Goal: Information Seeking & Learning: Learn about a topic

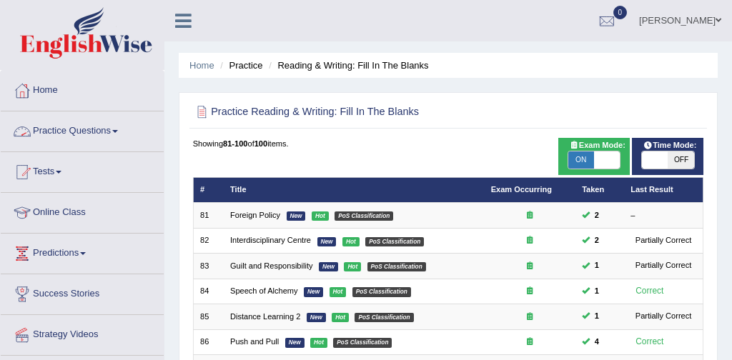
click at [99, 132] on link "Practice Questions" at bounding box center [82, 130] width 163 height 36
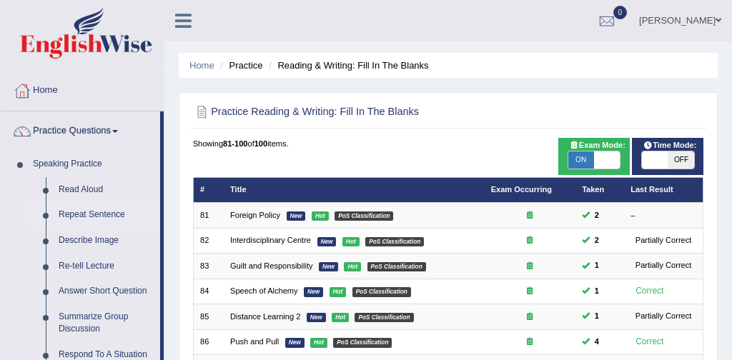
click at [105, 213] on link "Repeat Sentence" at bounding box center [106, 215] width 108 height 26
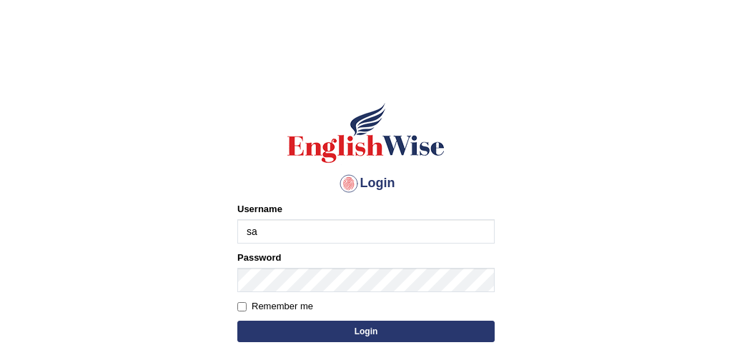
type input "[PERSON_NAME]"
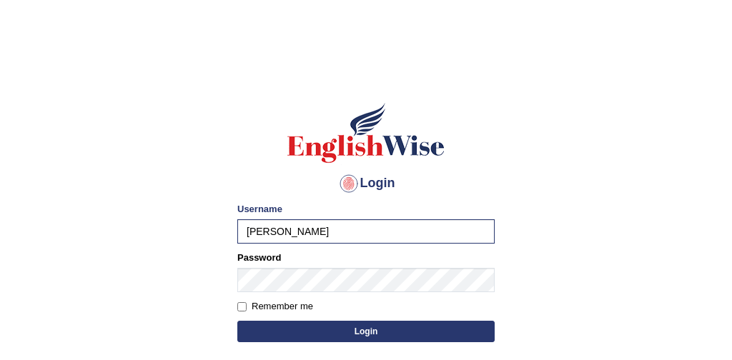
click at [365, 330] on button "Login" at bounding box center [365, 331] width 257 height 21
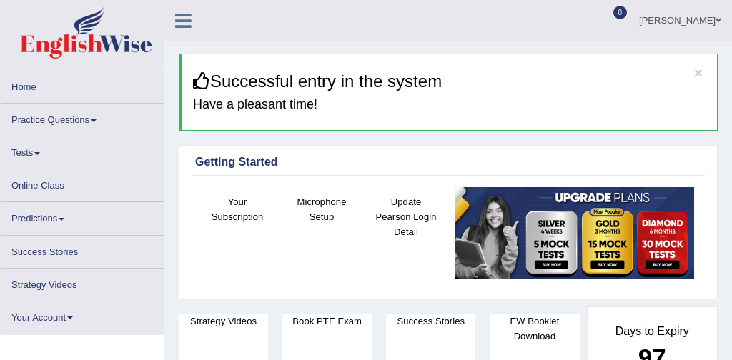
click at [69, 120] on link "Practice Questions" at bounding box center [82, 118] width 163 height 28
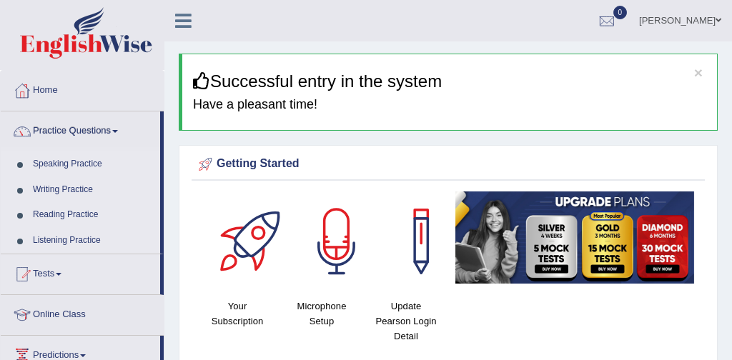
click at [83, 164] on link "Speaking Practice" at bounding box center [93, 165] width 134 height 26
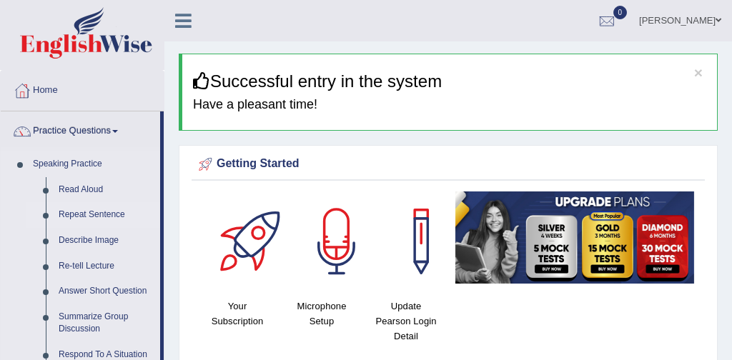
click at [104, 217] on link "Repeat Sentence" at bounding box center [106, 215] width 108 height 26
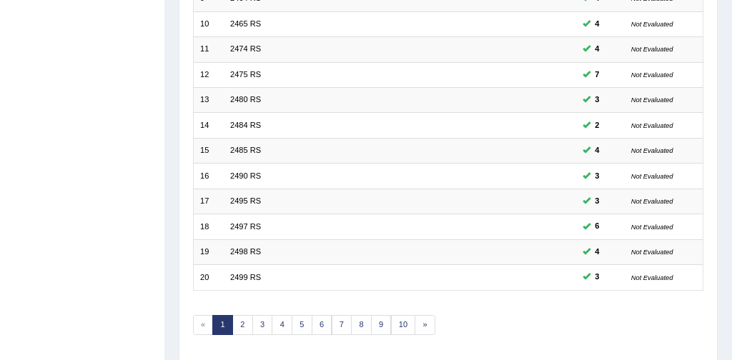
scroll to position [463, 0]
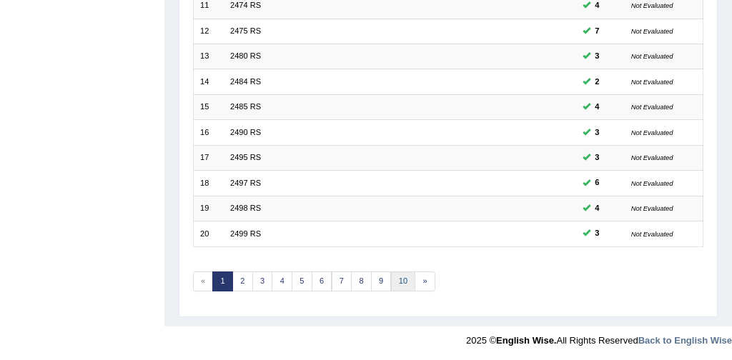
click at [398, 280] on link "10" at bounding box center [403, 282] width 25 height 20
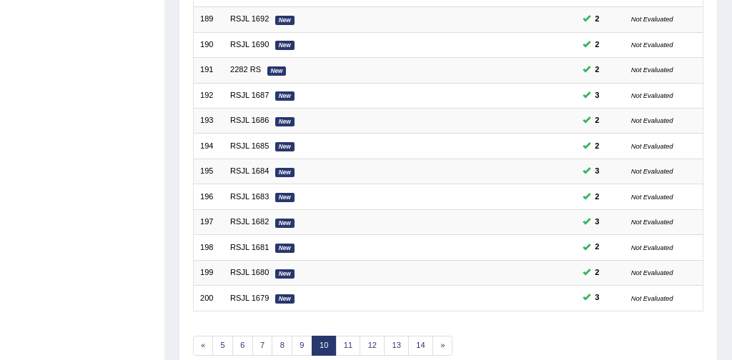
scroll to position [463, 0]
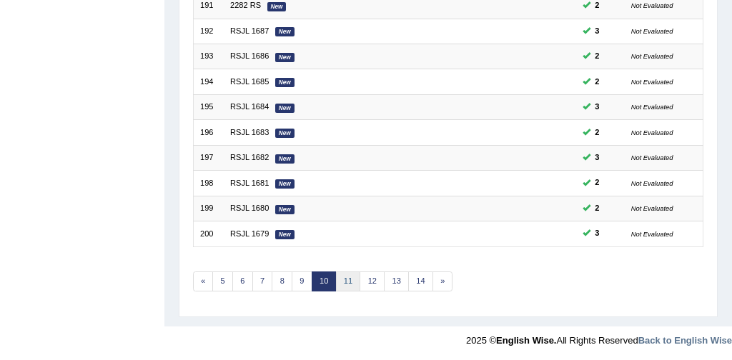
click at [346, 279] on link "11" at bounding box center [348, 282] width 25 height 20
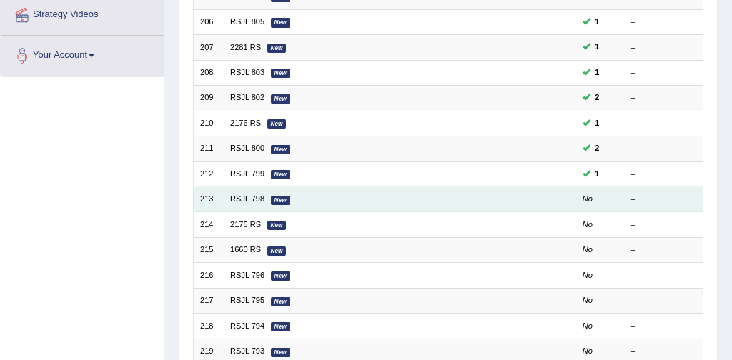
scroll to position [320, 0]
click at [248, 205] on td "RSJL 798 New" at bounding box center [354, 199] width 261 height 25
click at [239, 195] on link "RSJL 798" at bounding box center [247, 199] width 34 height 9
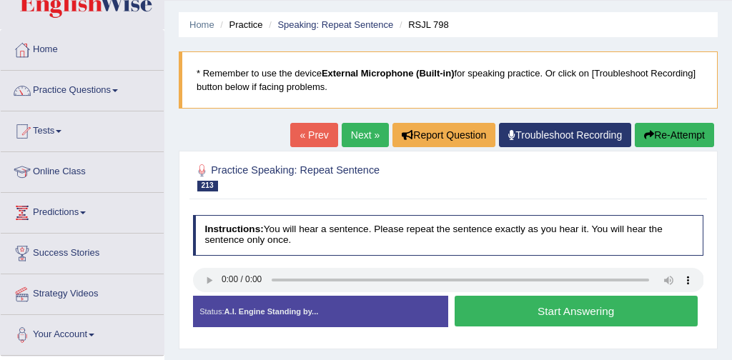
scroll to position [43, 0]
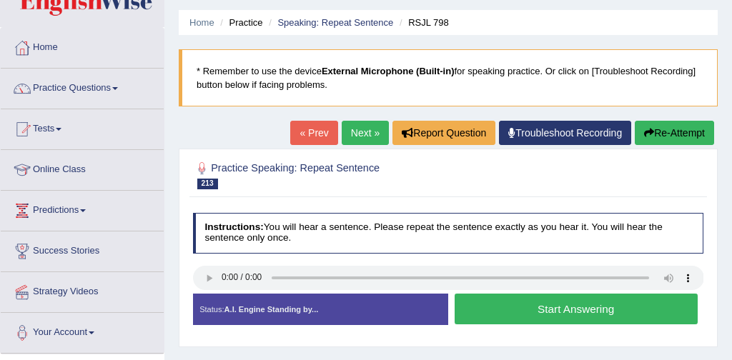
click at [547, 308] on button "Start Answering" at bounding box center [576, 309] width 243 height 31
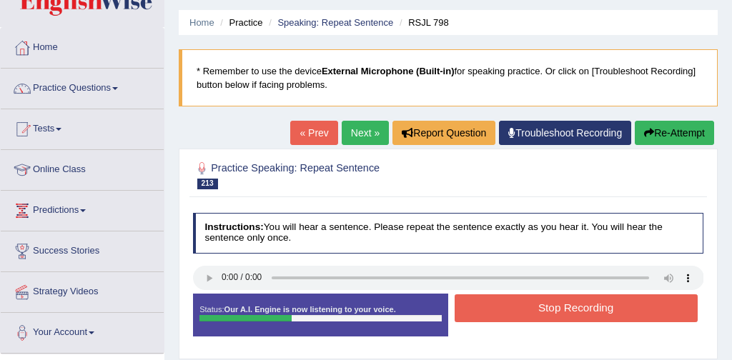
click at [547, 308] on button "Stop Recording" at bounding box center [576, 309] width 243 height 28
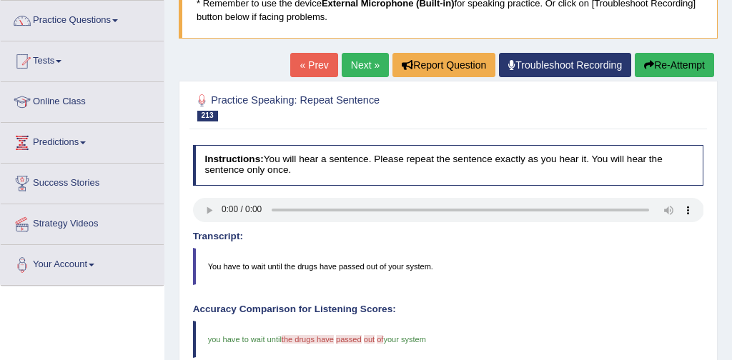
scroll to position [158, 0]
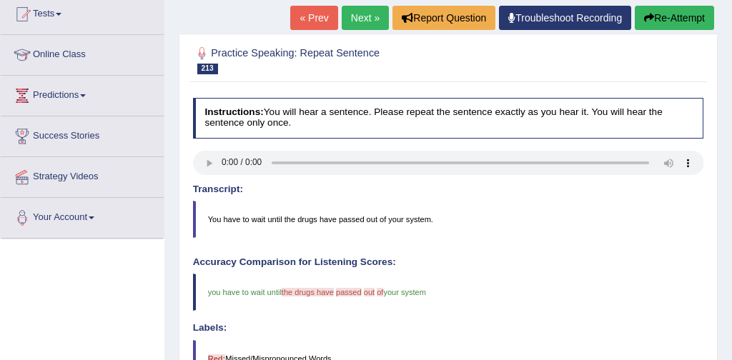
click at [360, 14] on link "Next »" at bounding box center [365, 18] width 47 height 24
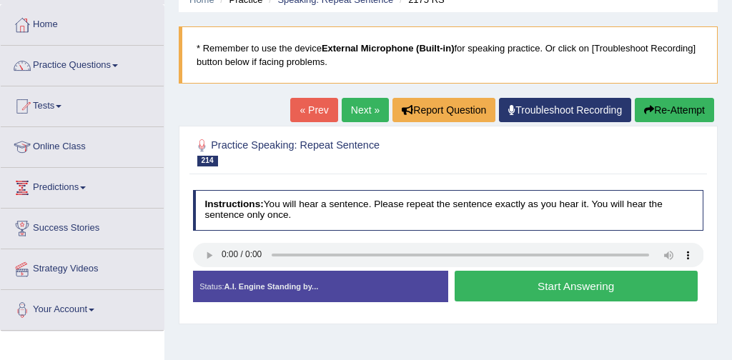
scroll to position [66, 0]
click at [552, 288] on button "Start Answering" at bounding box center [576, 286] width 243 height 31
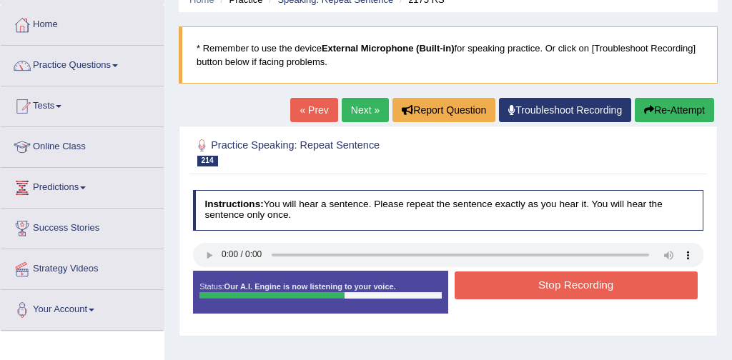
click at [552, 288] on button "Stop Recording" at bounding box center [576, 286] width 243 height 28
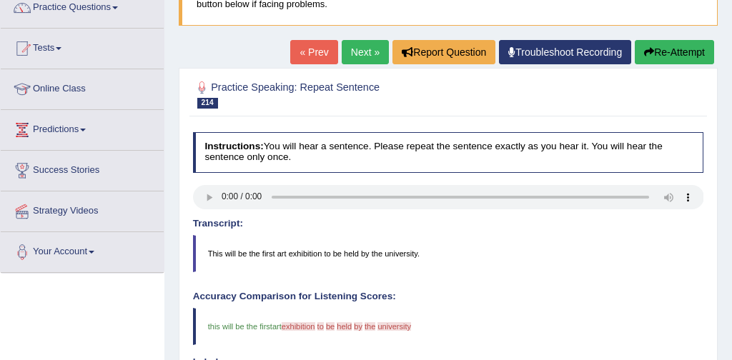
scroll to position [118, 0]
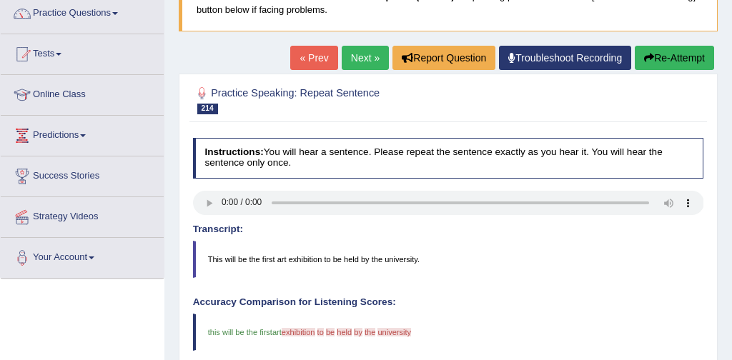
click at [664, 59] on button "Re-Attempt" at bounding box center [674, 58] width 79 height 24
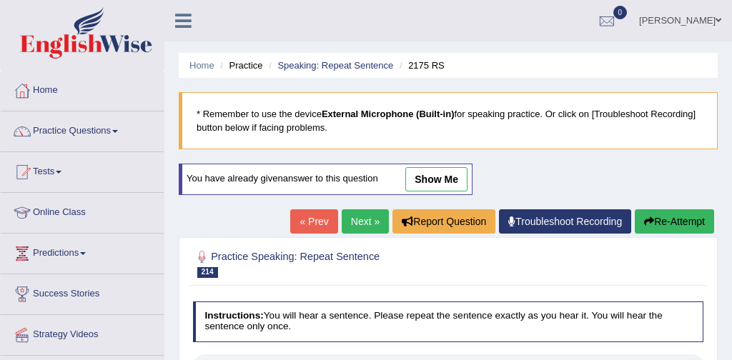
scroll to position [187, 0]
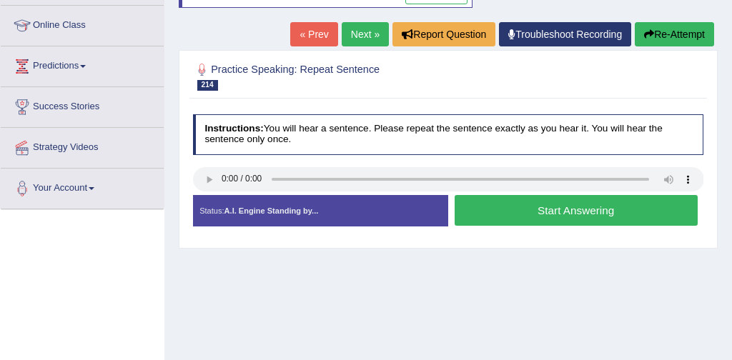
click at [541, 209] on button "Start Answering" at bounding box center [576, 210] width 243 height 31
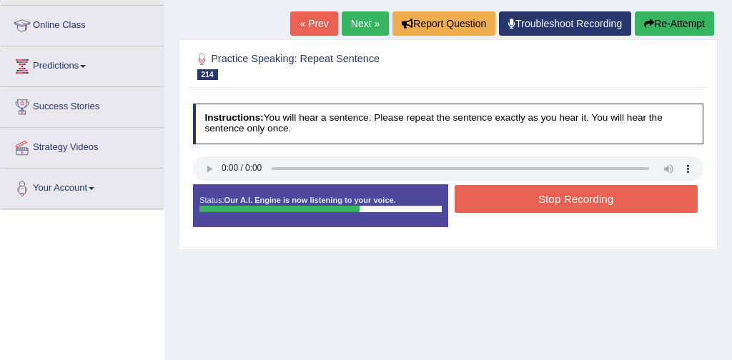
click at [562, 198] on button "Stop Recording" at bounding box center [576, 199] width 243 height 28
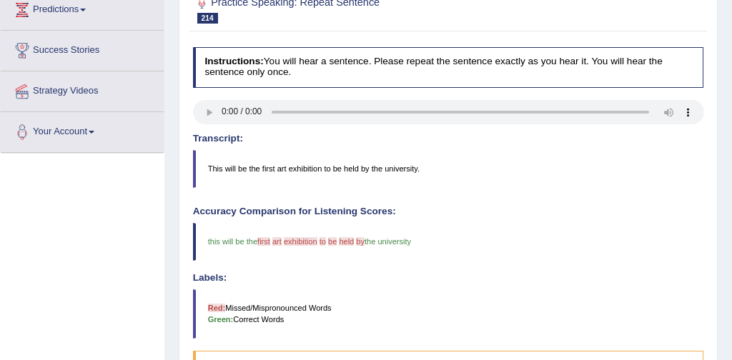
scroll to position [197, 0]
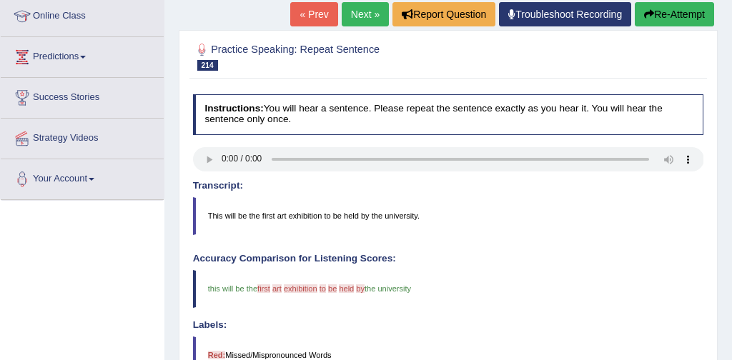
click at [678, 11] on button "Re-Attempt" at bounding box center [674, 14] width 79 height 24
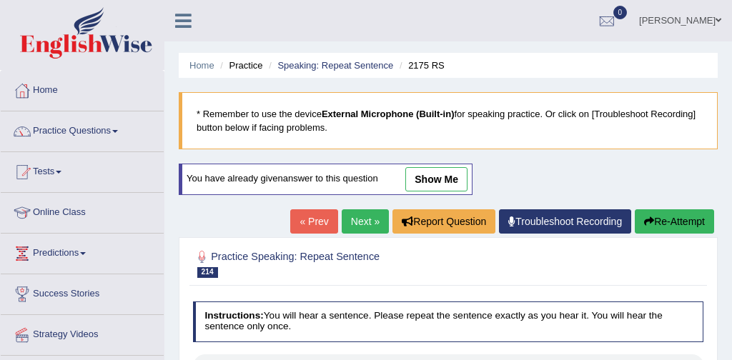
scroll to position [200, 0]
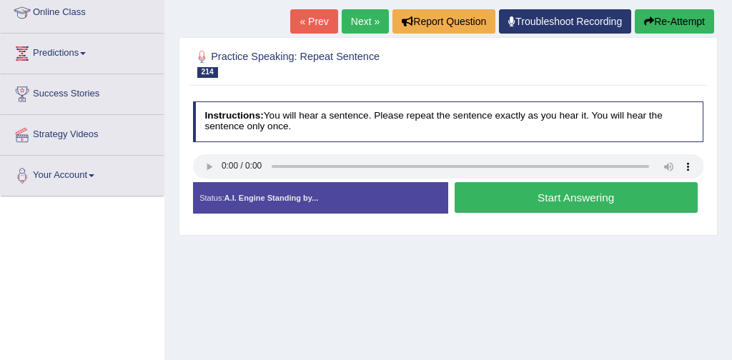
click at [599, 202] on button "Start Answering" at bounding box center [576, 197] width 243 height 31
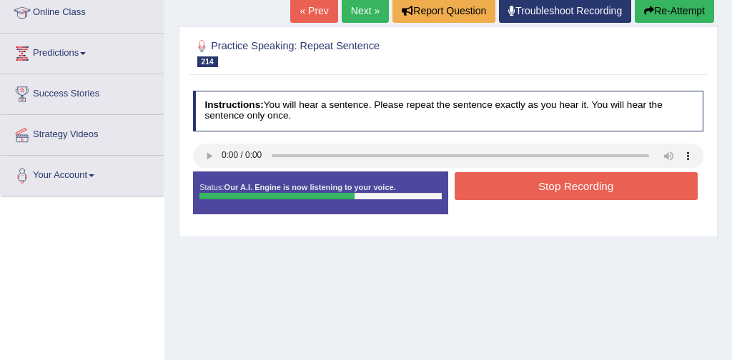
click at [585, 191] on button "Stop Recording" at bounding box center [576, 186] width 243 height 28
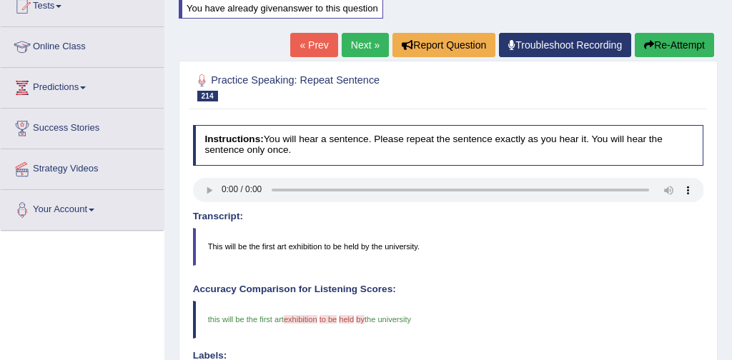
scroll to position [157, 0]
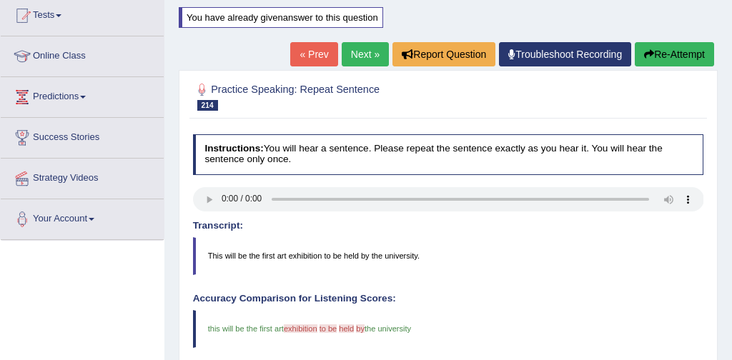
click at [357, 55] on link "Next »" at bounding box center [365, 54] width 47 height 24
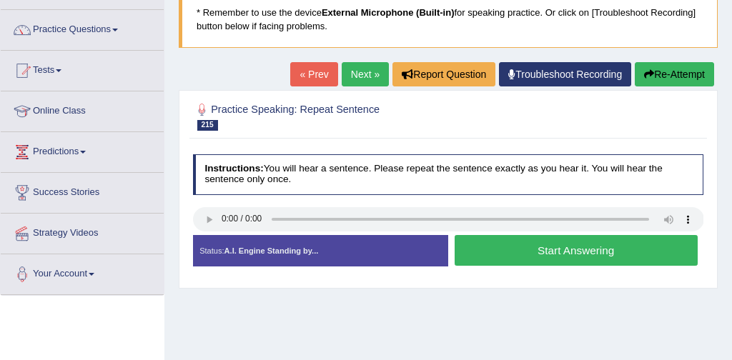
scroll to position [102, 0]
click at [541, 248] on button "Start Answering" at bounding box center [576, 250] width 243 height 31
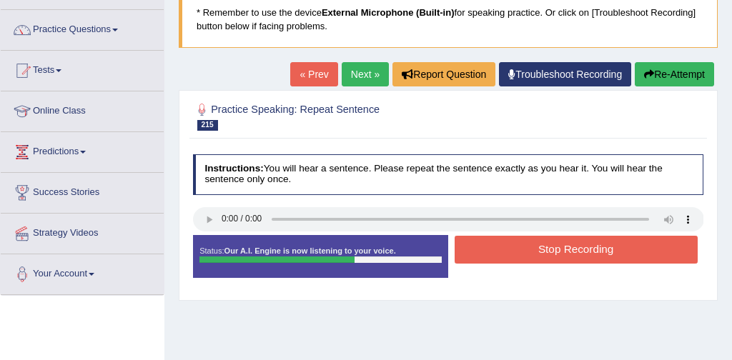
click at [541, 248] on button "Stop Recording" at bounding box center [576, 250] width 243 height 28
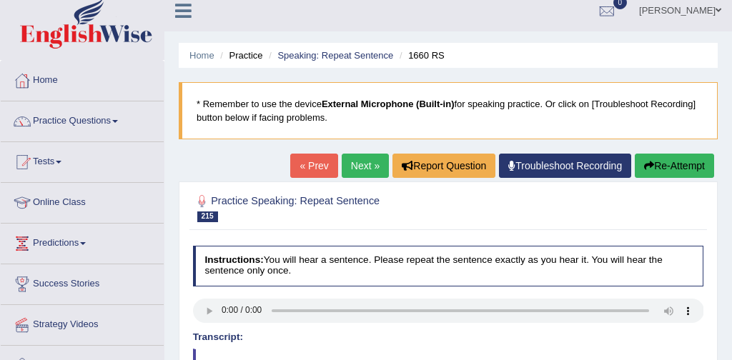
scroll to position [0, 0]
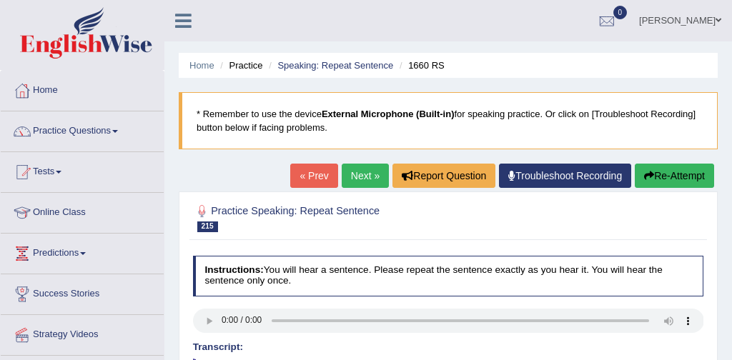
click at [668, 177] on button "Re-Attempt" at bounding box center [674, 176] width 79 height 24
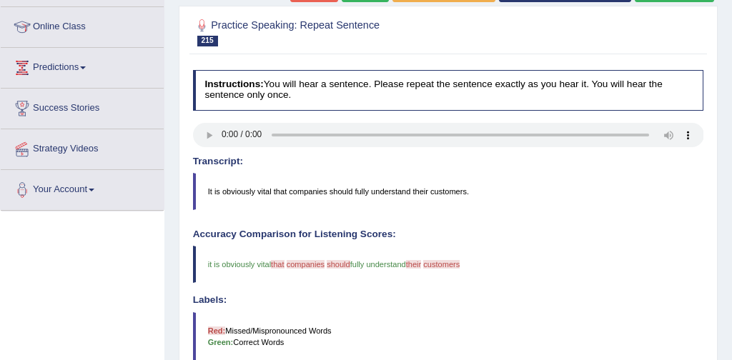
scroll to position [190, 0]
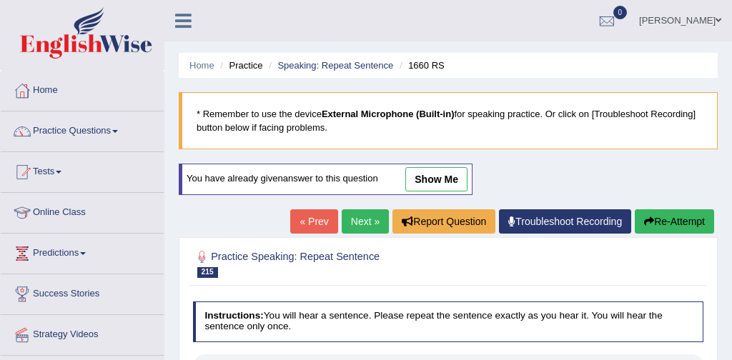
scroll to position [201, 0]
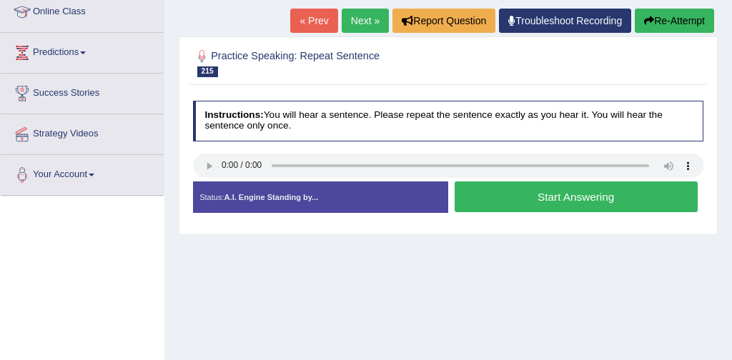
click at [578, 199] on button "Start Answering" at bounding box center [576, 197] width 243 height 31
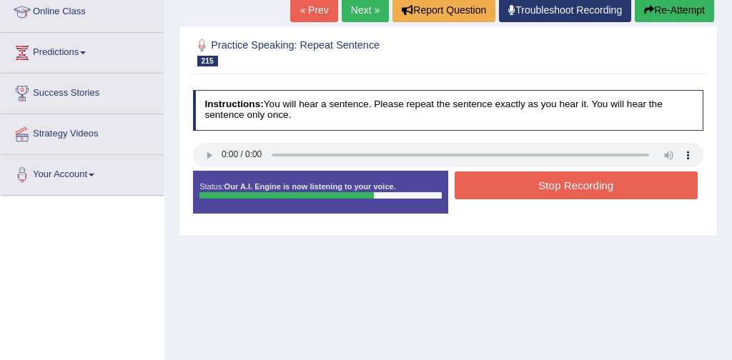
click at [570, 185] on button "Stop Recording" at bounding box center [576, 186] width 243 height 28
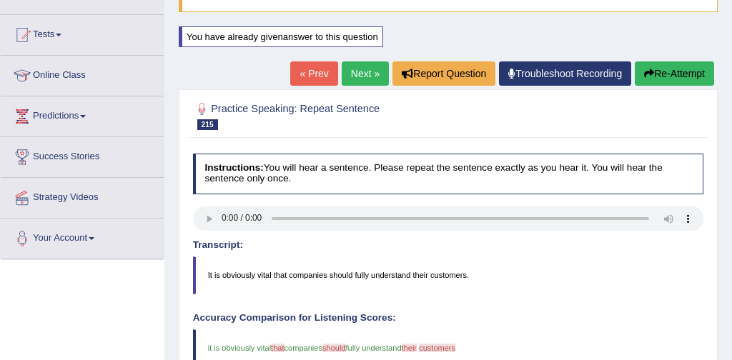
scroll to position [117, 0]
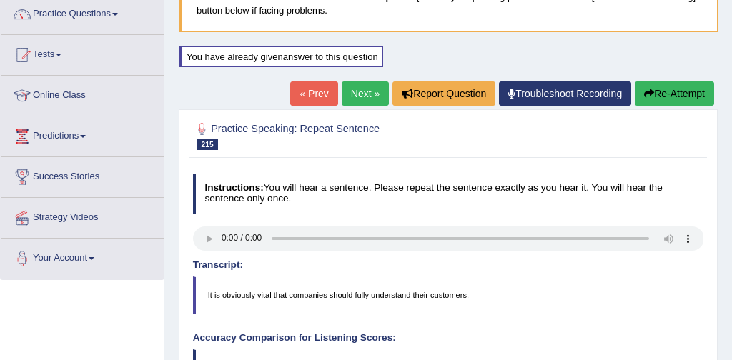
click at [360, 90] on link "Next »" at bounding box center [365, 94] width 47 height 24
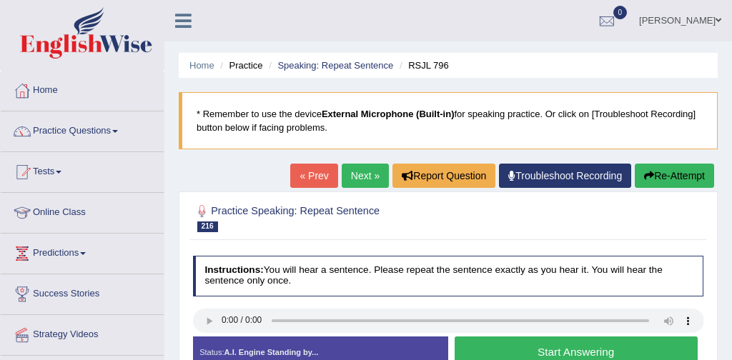
scroll to position [83, 0]
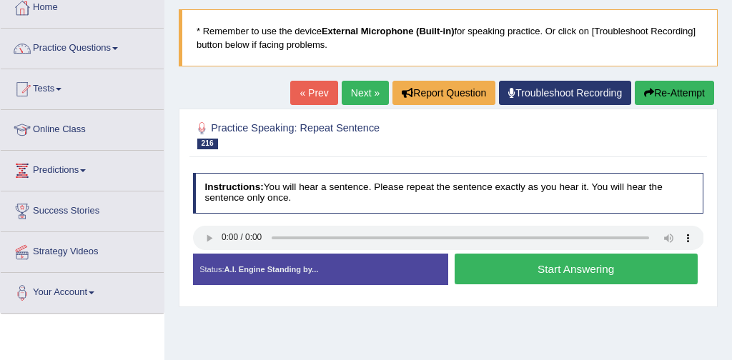
click at [529, 270] on button "Start Answering" at bounding box center [576, 269] width 243 height 31
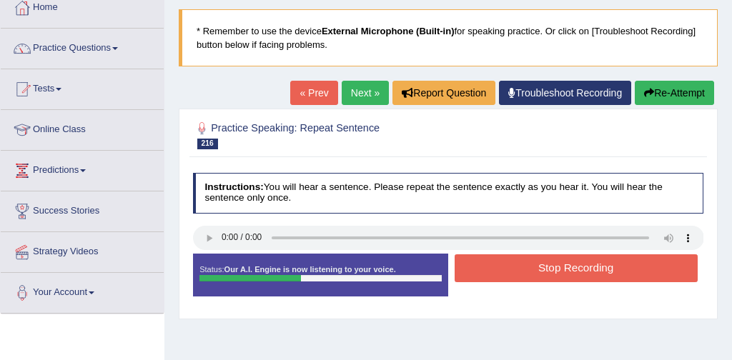
click at [529, 270] on button "Stop Recording" at bounding box center [576, 269] width 243 height 28
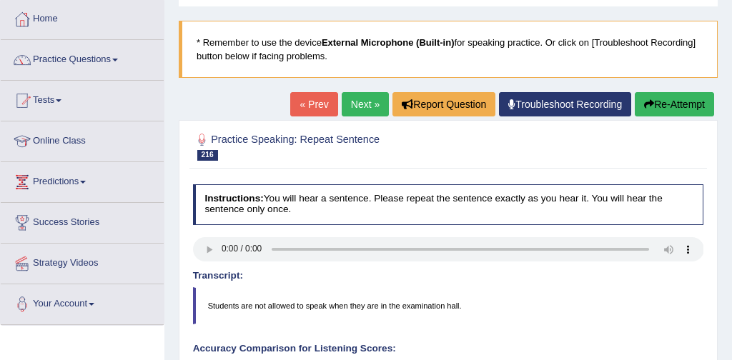
scroll to position [71, 0]
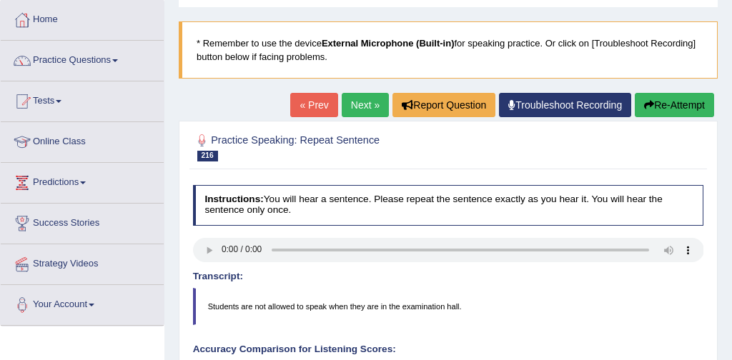
click at [358, 102] on link "Next »" at bounding box center [365, 105] width 47 height 24
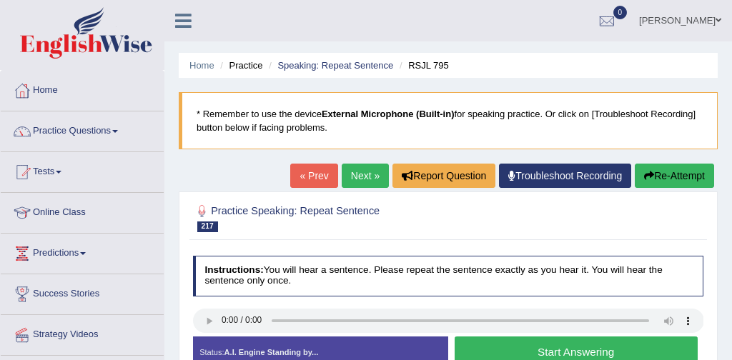
scroll to position [37, 0]
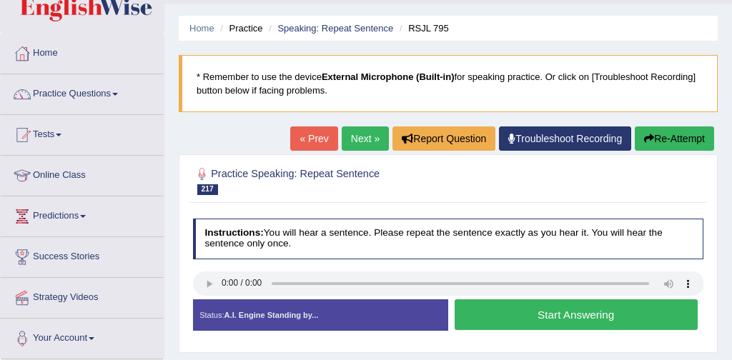
click at [550, 318] on button "Start Answering" at bounding box center [576, 315] width 243 height 31
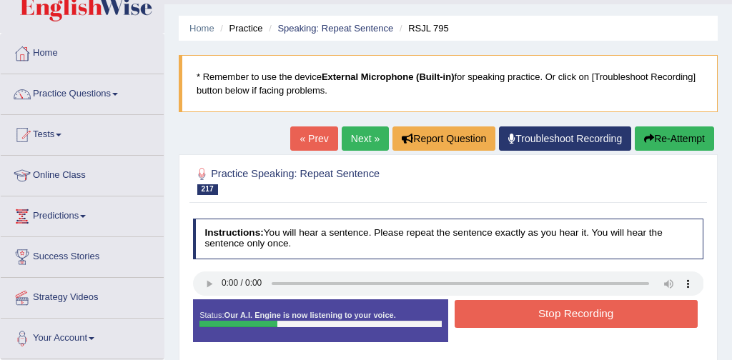
click at [550, 318] on button "Stop Recording" at bounding box center [576, 314] width 243 height 28
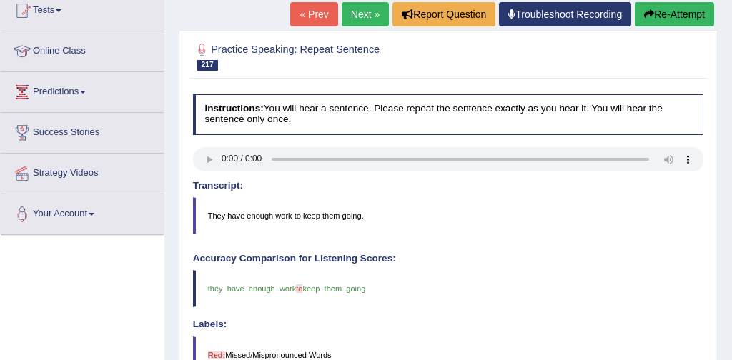
scroll to position [152, 0]
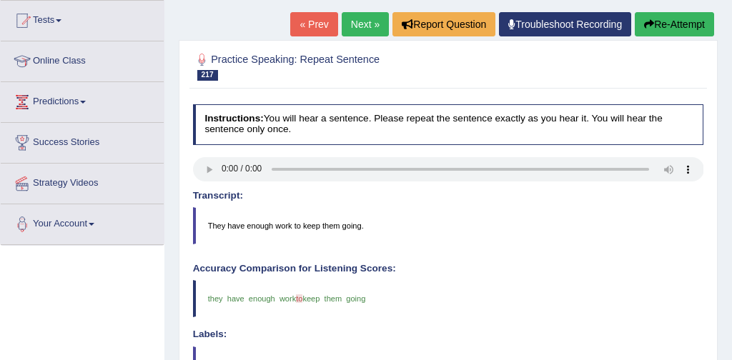
click at [692, 19] on button "Re-Attempt" at bounding box center [674, 24] width 79 height 24
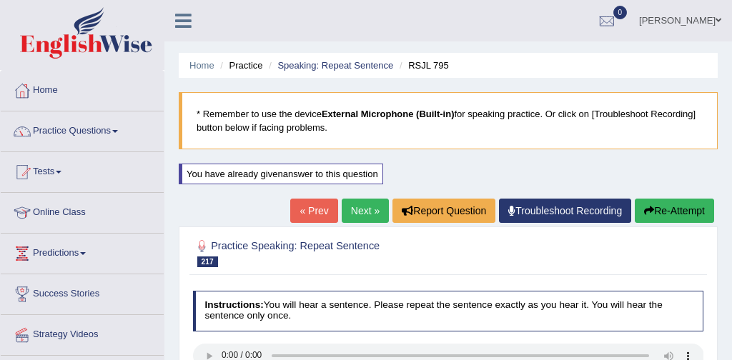
scroll to position [187, 0]
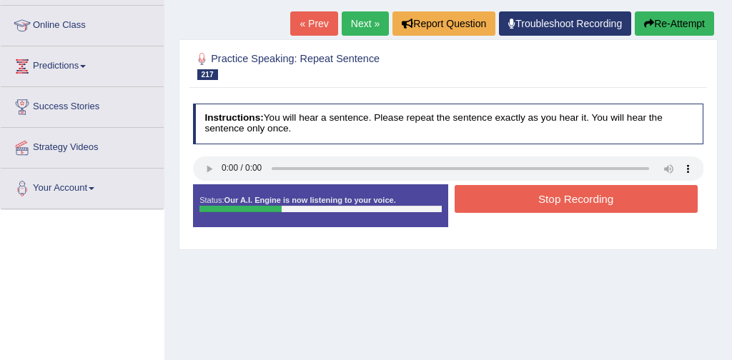
click at [576, 198] on button "Stop Recording" at bounding box center [576, 199] width 243 height 28
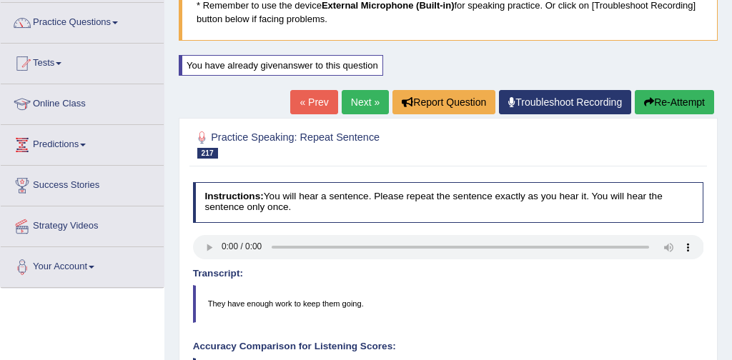
scroll to position [104, 0]
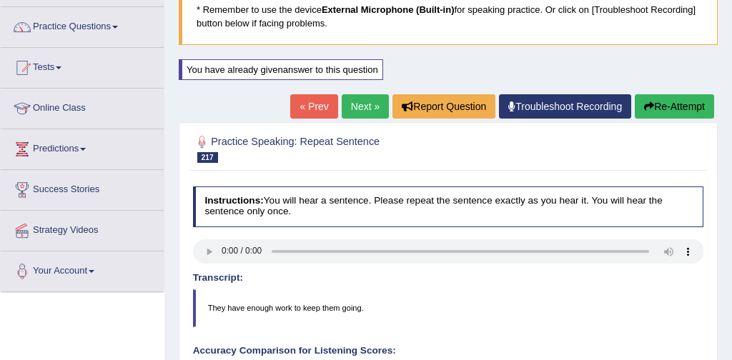
click at [363, 104] on link "Next »" at bounding box center [365, 106] width 47 height 24
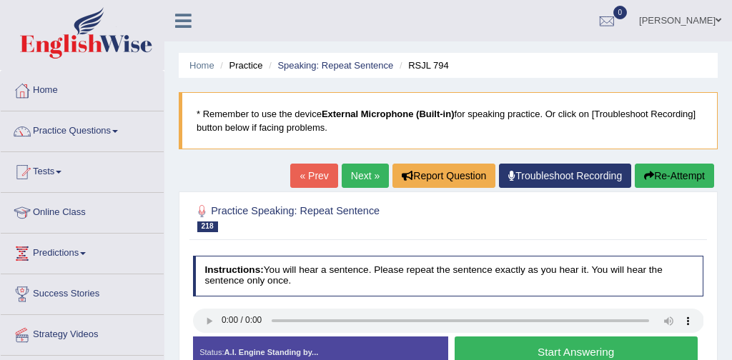
scroll to position [155, 0]
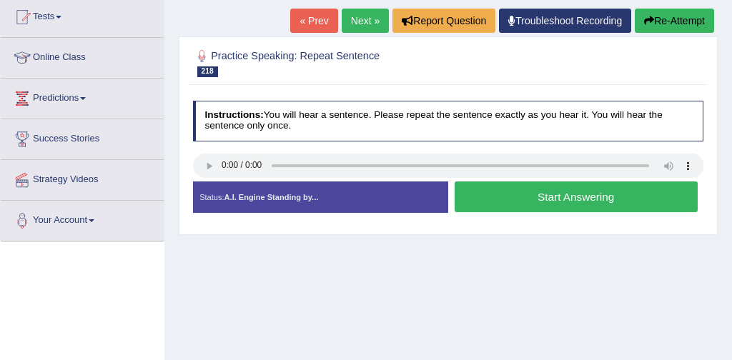
click at [559, 200] on button "Start Answering" at bounding box center [576, 197] width 243 height 31
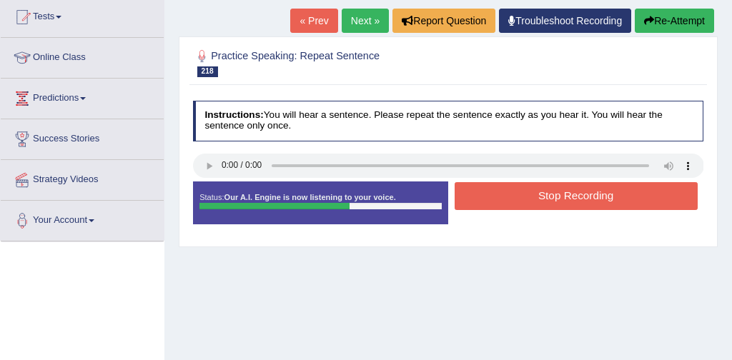
click at [559, 200] on button "Stop Recording" at bounding box center [576, 196] width 243 height 28
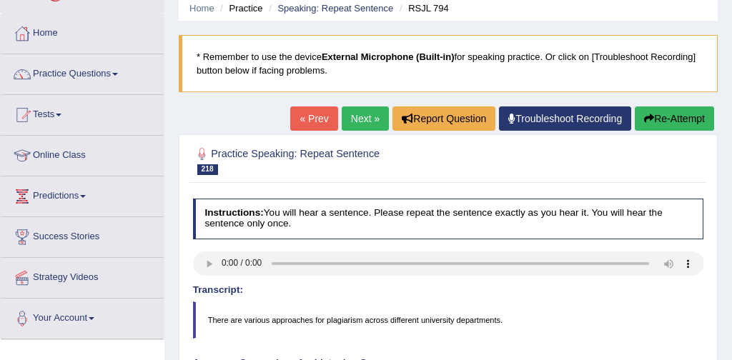
scroll to position [44, 0]
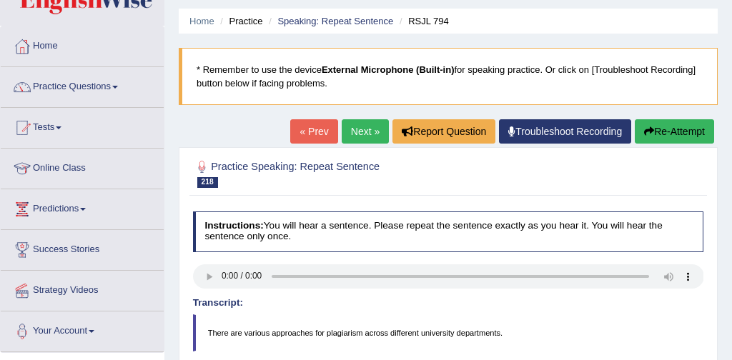
click at [681, 131] on button "Re-Attempt" at bounding box center [674, 131] width 79 height 24
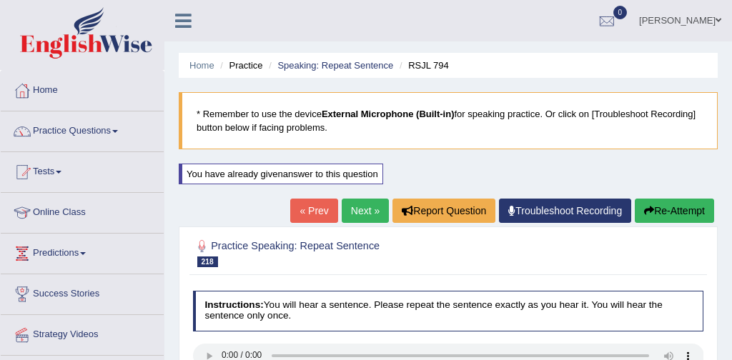
scroll to position [44, 0]
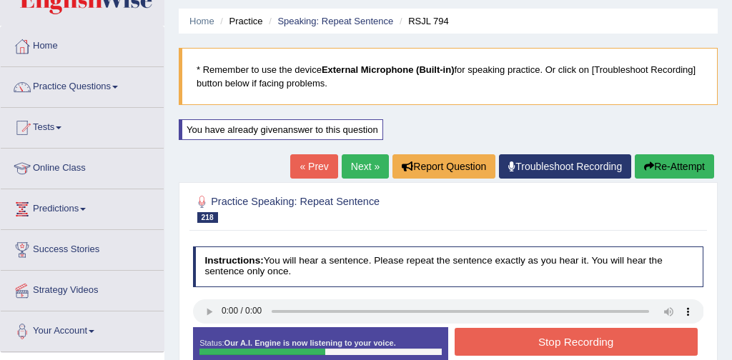
click at [570, 343] on button "Stop Recording" at bounding box center [576, 342] width 243 height 28
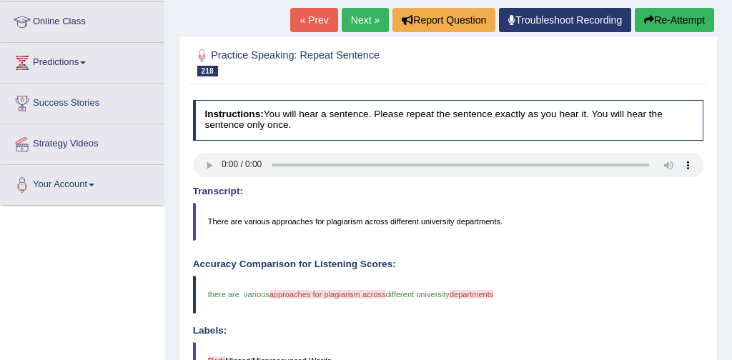
scroll to position [187, 0]
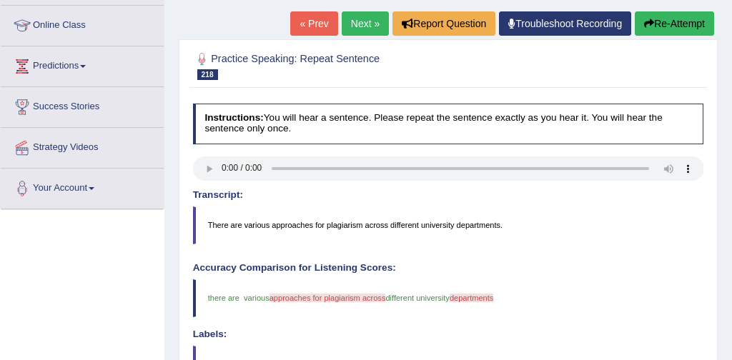
click at [360, 21] on link "Next »" at bounding box center [365, 23] width 47 height 24
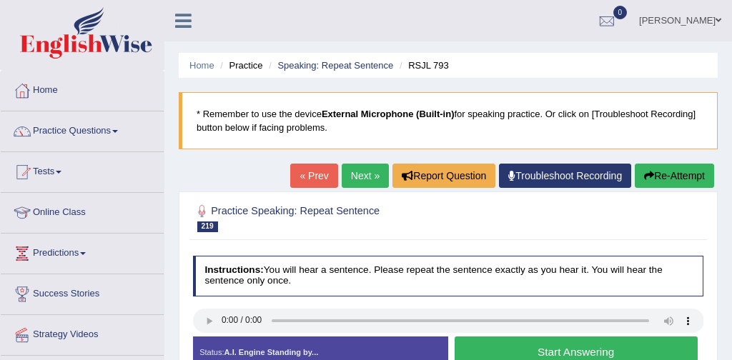
scroll to position [100, 0]
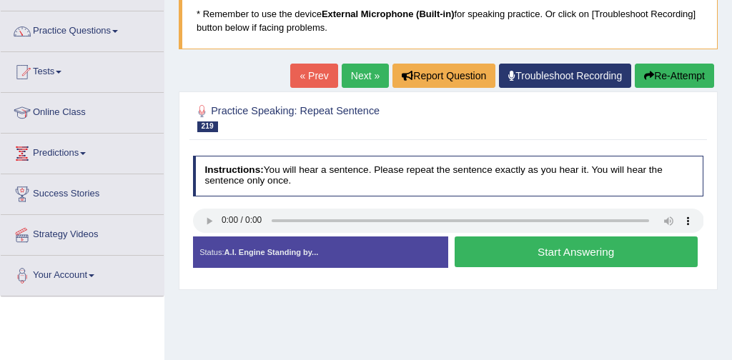
click at [555, 248] on button "Start Answering" at bounding box center [576, 252] width 243 height 31
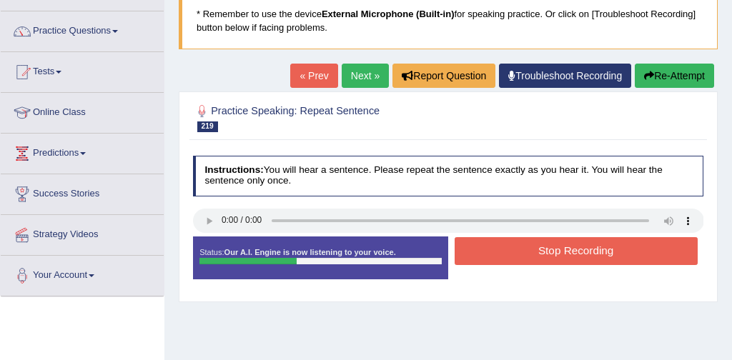
click at [581, 248] on button "Stop Recording" at bounding box center [576, 251] width 243 height 28
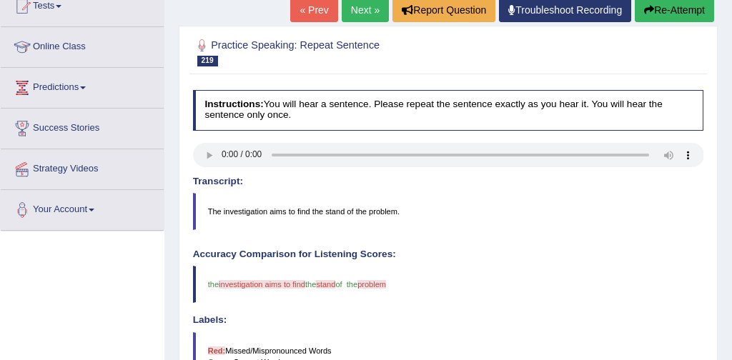
scroll to position [132, 0]
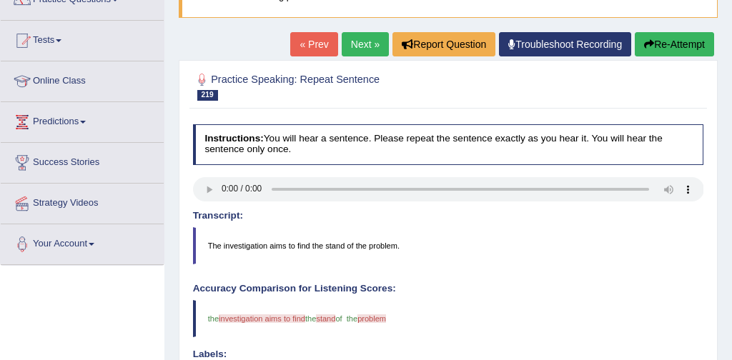
click at [352, 48] on link "Next »" at bounding box center [365, 44] width 47 height 24
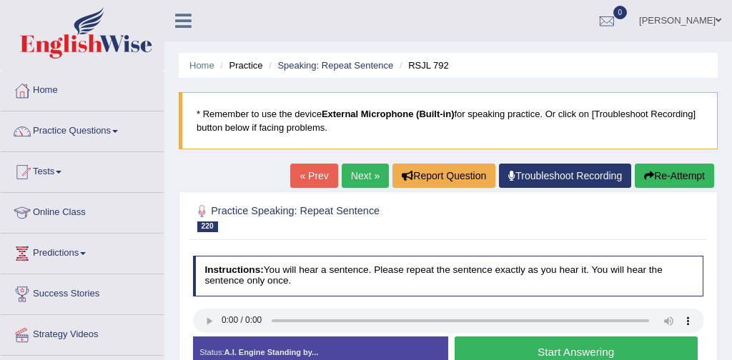
scroll to position [76, 0]
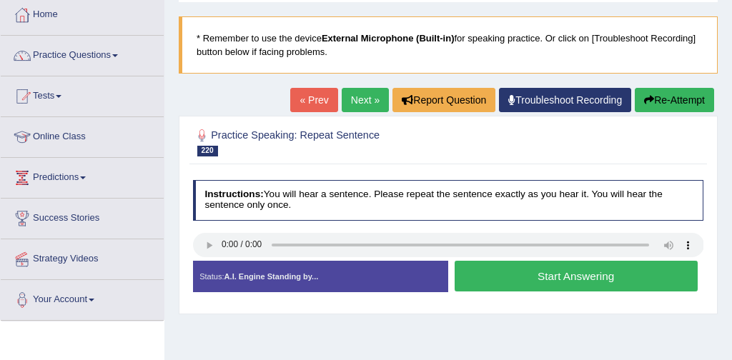
click at [551, 279] on button "Start Answering" at bounding box center [576, 276] width 243 height 31
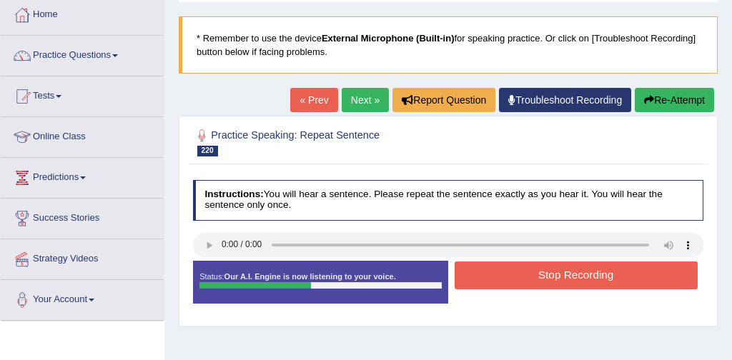
click at [571, 279] on button "Stop Recording" at bounding box center [576, 276] width 243 height 28
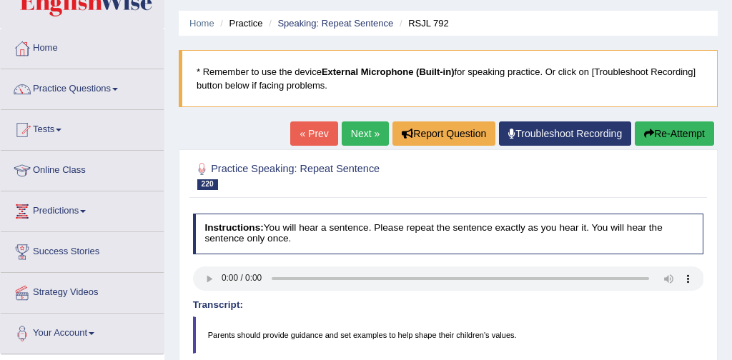
scroll to position [0, 0]
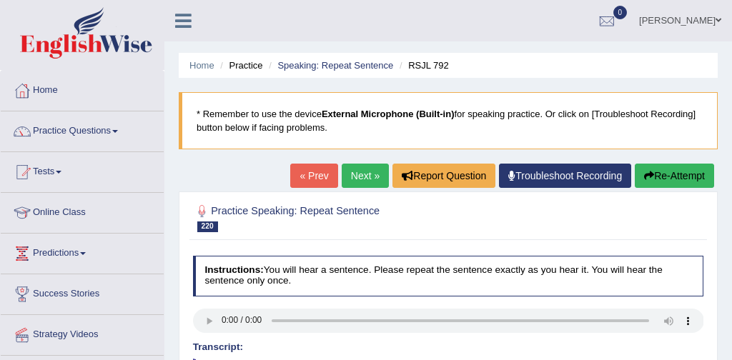
click at [667, 177] on button "Re-Attempt" at bounding box center [674, 176] width 79 height 24
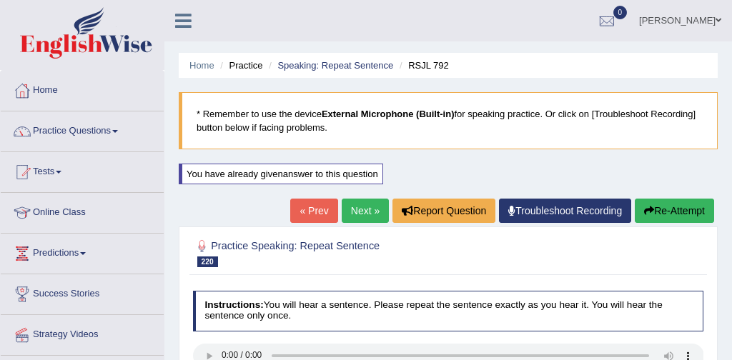
scroll to position [112, 0]
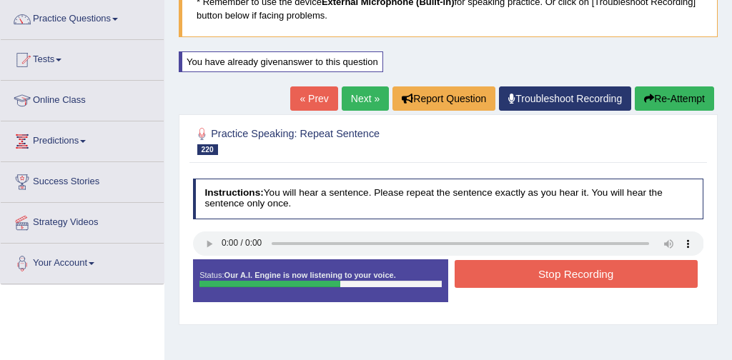
click at [584, 272] on button "Stop Recording" at bounding box center [576, 274] width 243 height 28
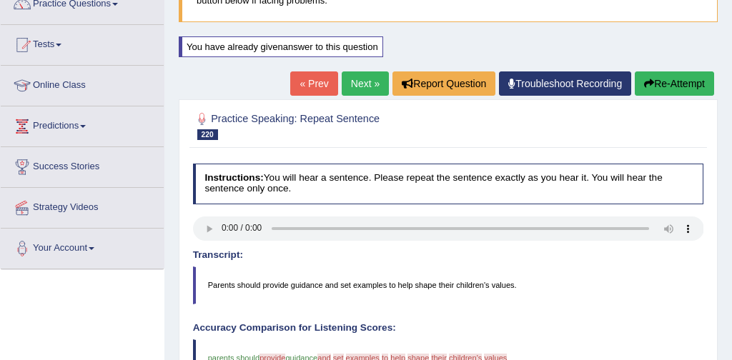
scroll to position [124, 0]
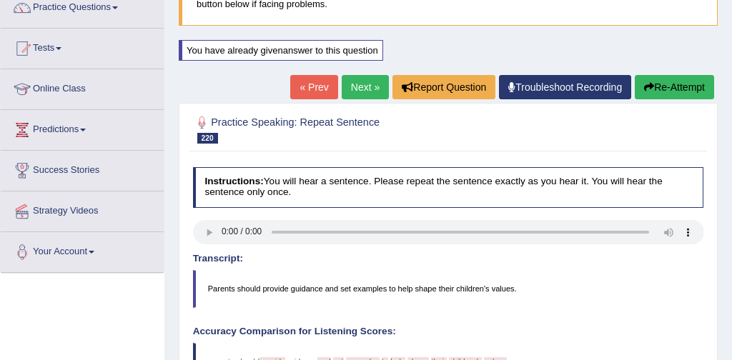
click at [355, 84] on link "Next »" at bounding box center [365, 87] width 47 height 24
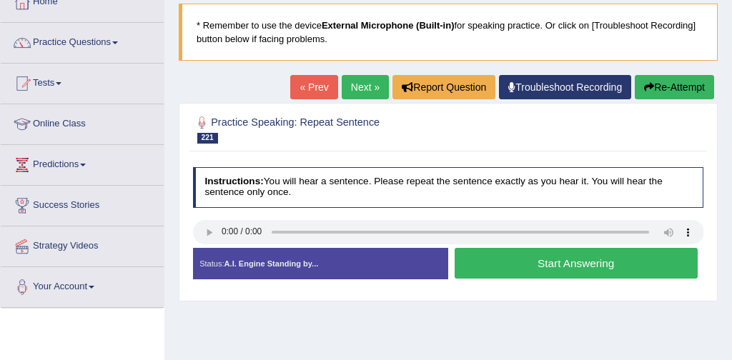
scroll to position [89, 0]
click at [550, 257] on button "Start Answering" at bounding box center [576, 263] width 243 height 31
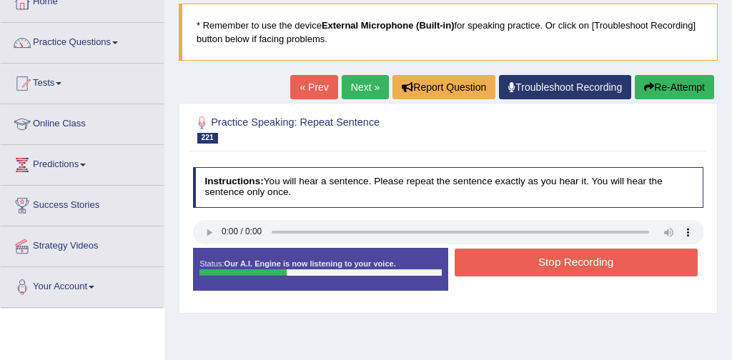
click at [550, 257] on button "Stop Recording" at bounding box center [576, 263] width 243 height 28
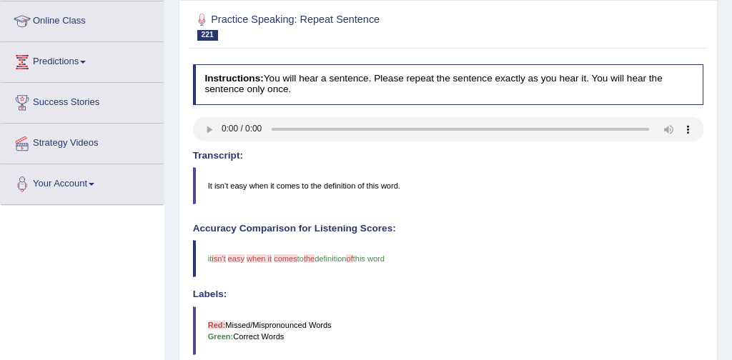
scroll to position [86, 0]
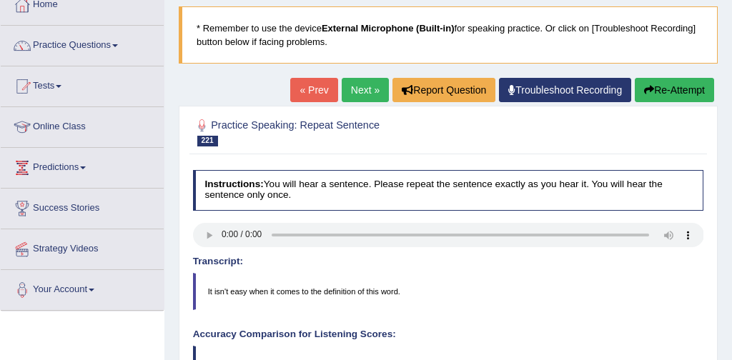
click at [673, 89] on button "Re-Attempt" at bounding box center [674, 90] width 79 height 24
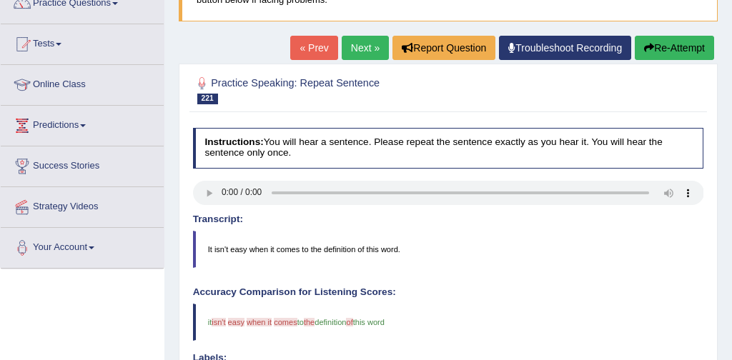
scroll to position [129, 0]
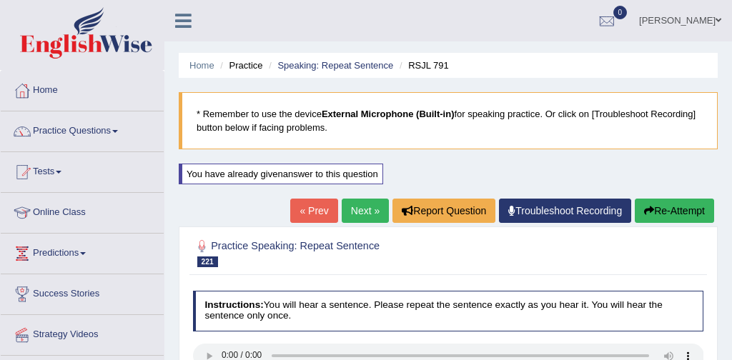
scroll to position [129, 0]
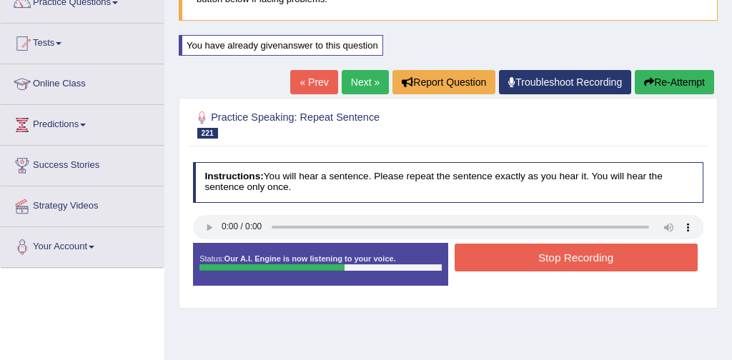
click at [580, 265] on button "Stop Recording" at bounding box center [576, 258] width 243 height 28
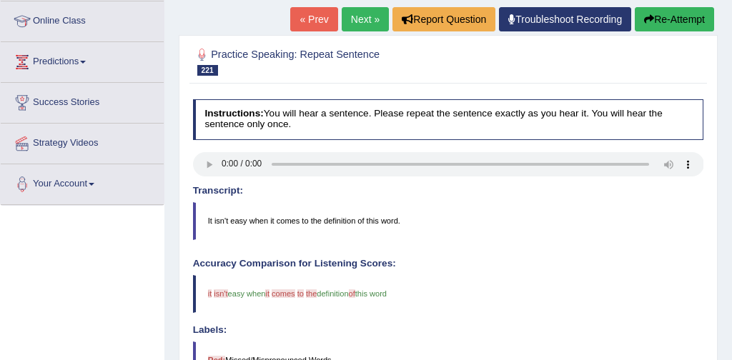
scroll to position [139, 0]
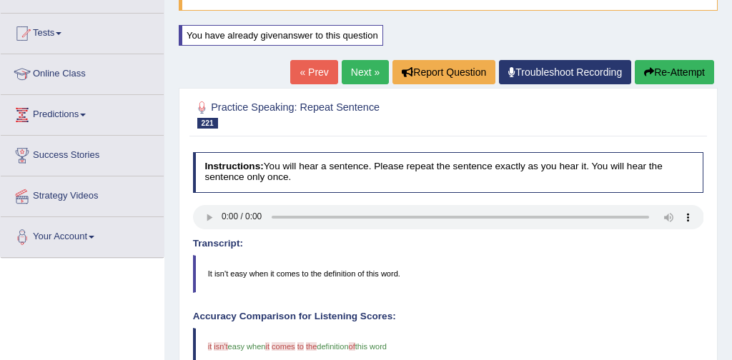
click at [358, 73] on link "Next »" at bounding box center [365, 72] width 47 height 24
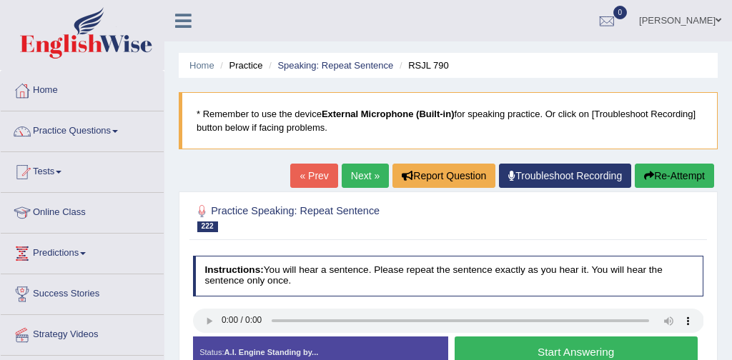
scroll to position [62, 0]
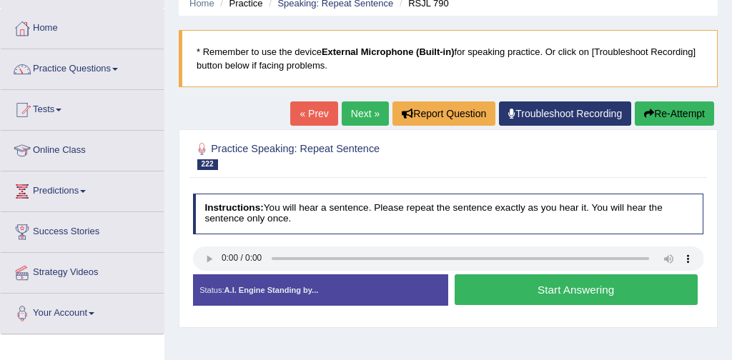
click at [562, 291] on button "Start Answering" at bounding box center [576, 290] width 243 height 31
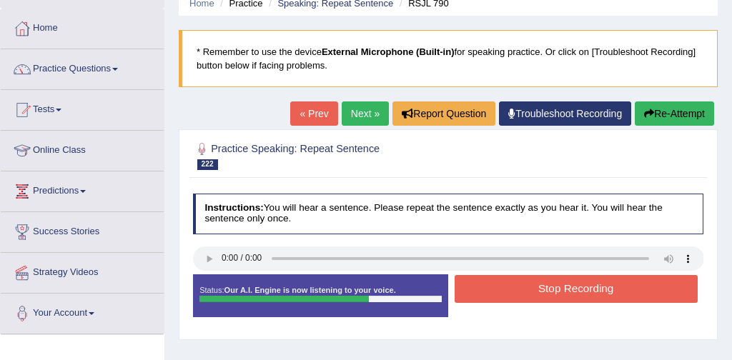
click at [579, 290] on button "Stop Recording" at bounding box center [576, 289] width 243 height 28
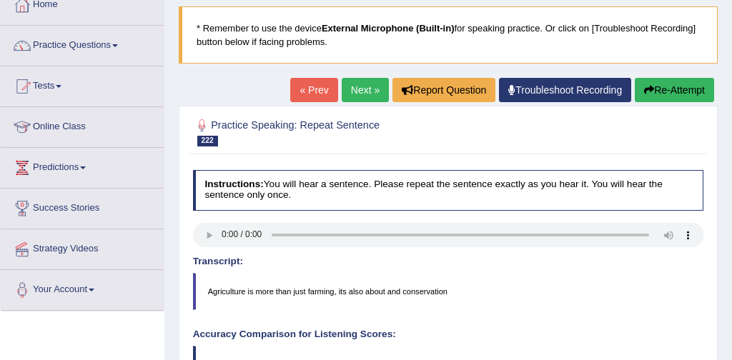
scroll to position [72, 0]
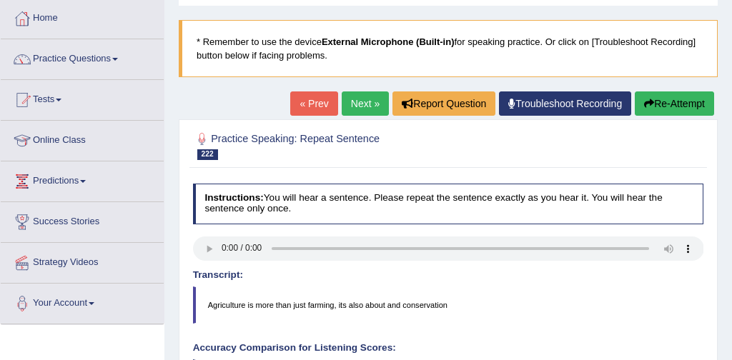
click at [684, 104] on button "Re-Attempt" at bounding box center [674, 104] width 79 height 24
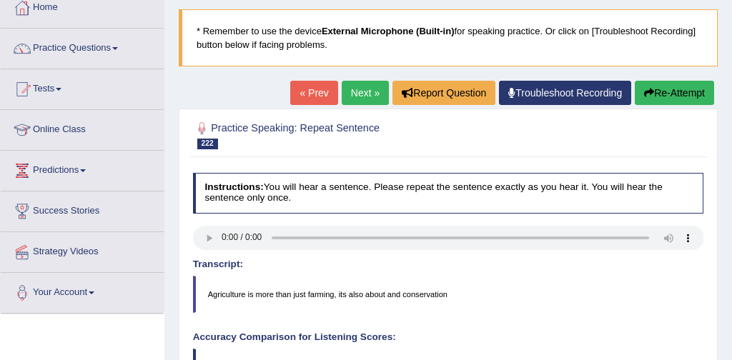
scroll to position [90, 0]
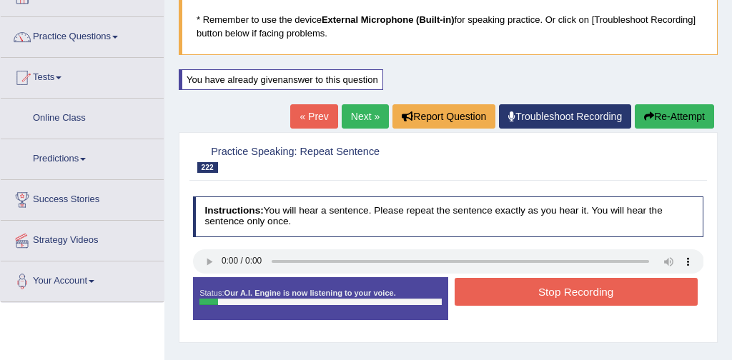
scroll to position [94, 0]
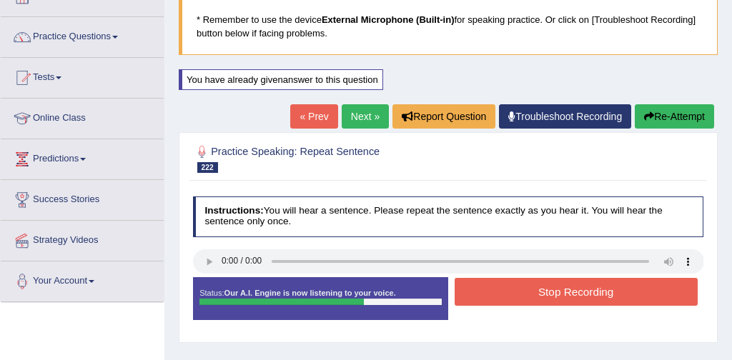
click at [591, 295] on button "Stop Recording" at bounding box center [576, 292] width 243 height 28
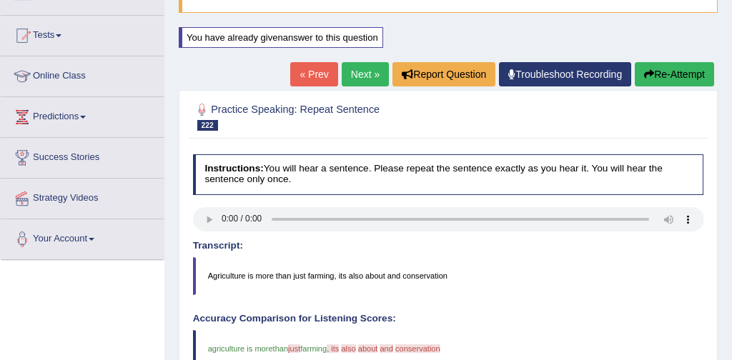
scroll to position [135, 0]
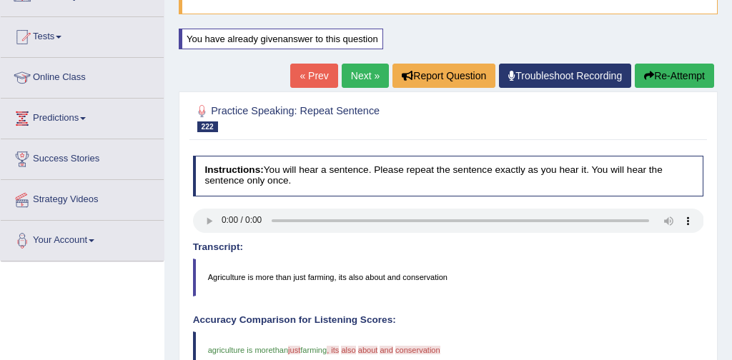
click at [358, 75] on link "Next »" at bounding box center [365, 76] width 47 height 24
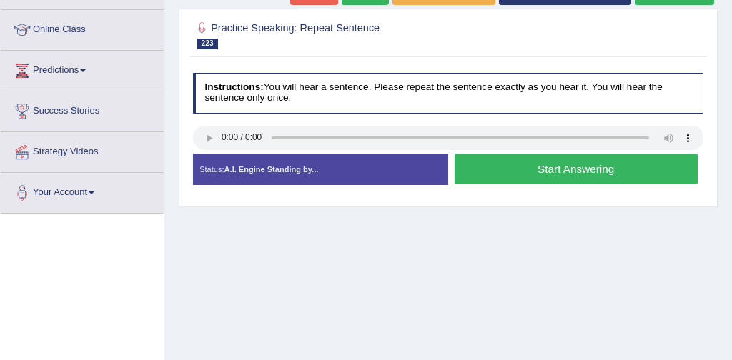
scroll to position [184, 0]
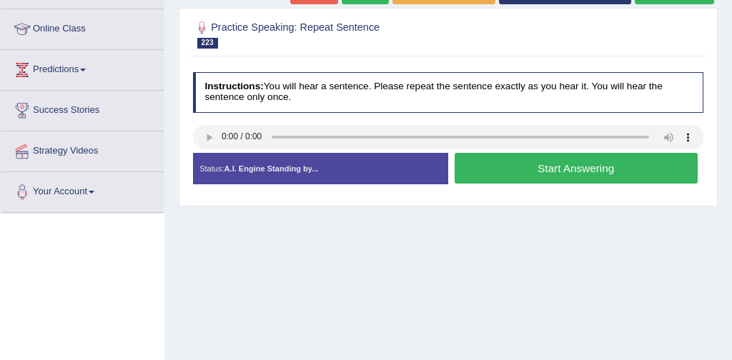
click at [569, 164] on button "Start Answering" at bounding box center [576, 168] width 243 height 31
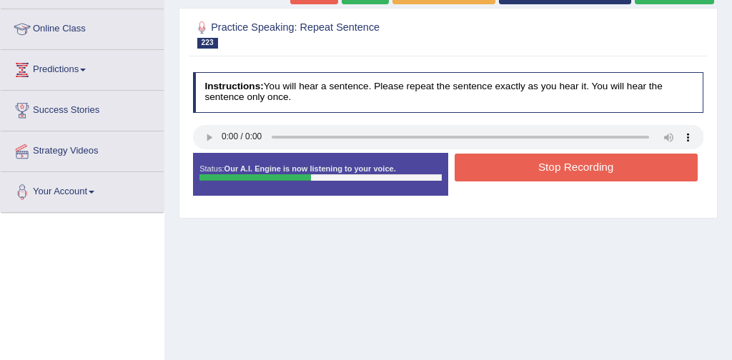
click at [583, 167] on button "Stop Recording" at bounding box center [576, 168] width 243 height 28
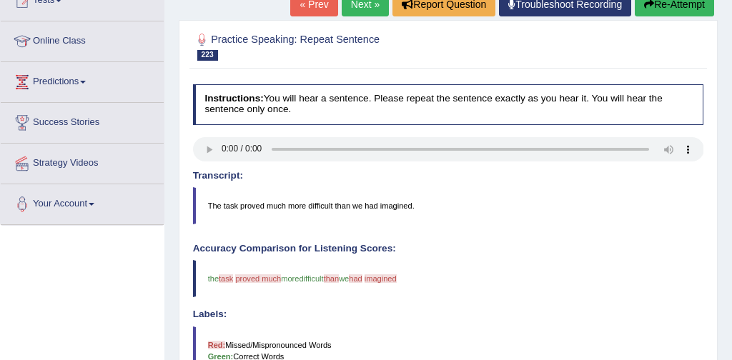
scroll to position [171, 0]
click at [682, 4] on button "Re-Attempt" at bounding box center [674, 5] width 79 height 24
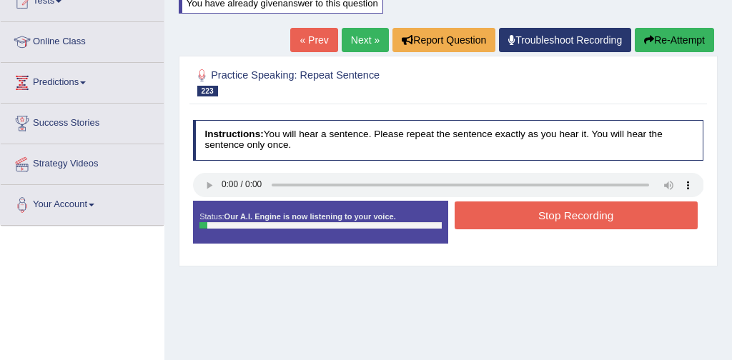
scroll to position [171, 0]
click at [589, 212] on button "Stop Recording" at bounding box center [576, 216] width 243 height 28
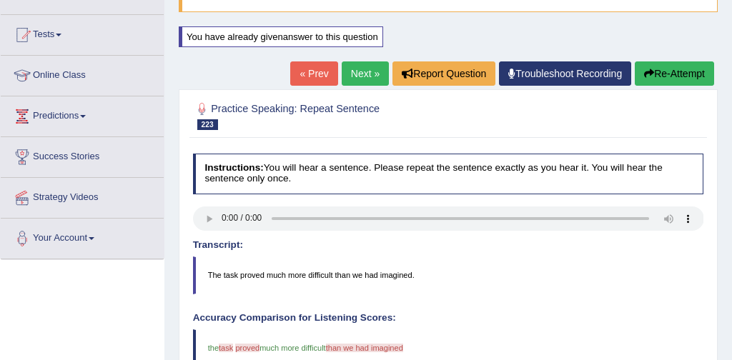
scroll to position [137, 0]
click at [353, 70] on link "Next »" at bounding box center [365, 74] width 47 height 24
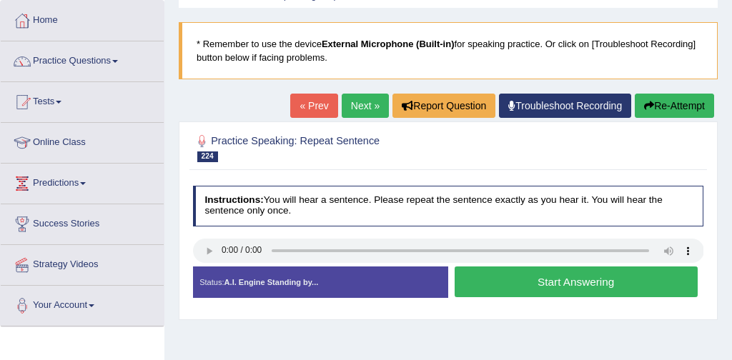
scroll to position [70, 0]
click at [571, 285] on button "Start Answering" at bounding box center [576, 282] width 243 height 31
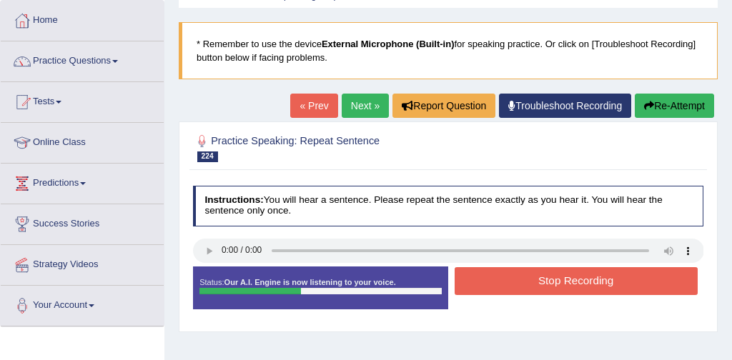
click at [594, 282] on button "Stop Recording" at bounding box center [576, 281] width 243 height 28
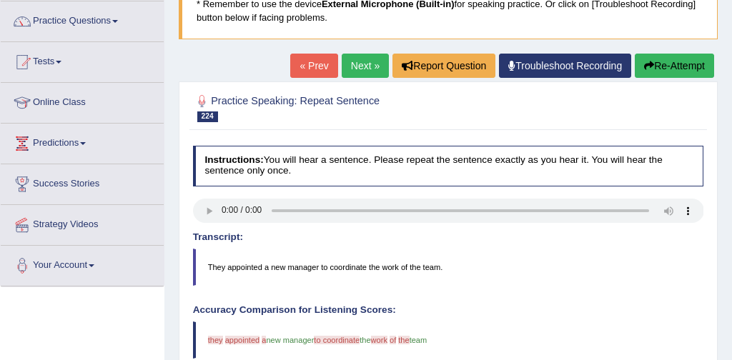
scroll to position [101, 0]
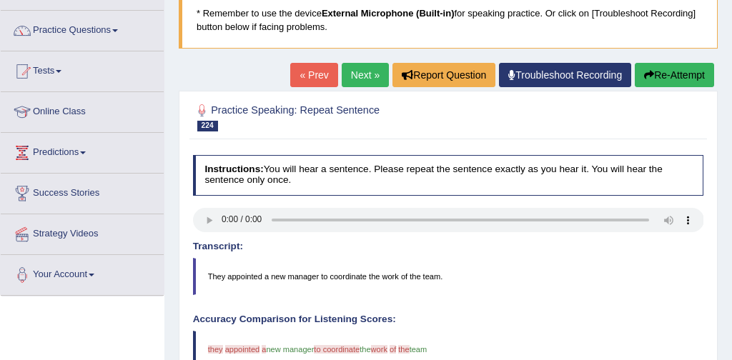
click at [355, 72] on link "Next »" at bounding box center [365, 75] width 47 height 24
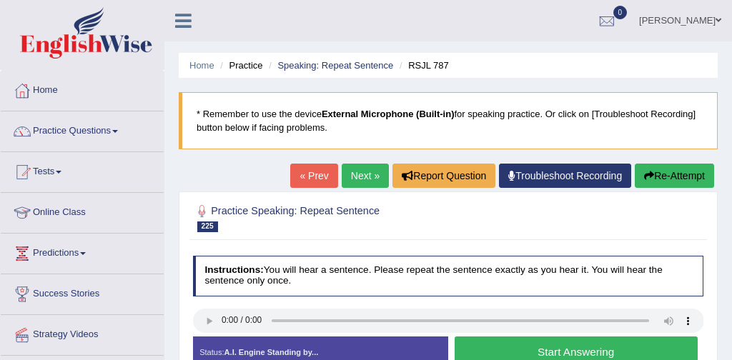
scroll to position [67, 0]
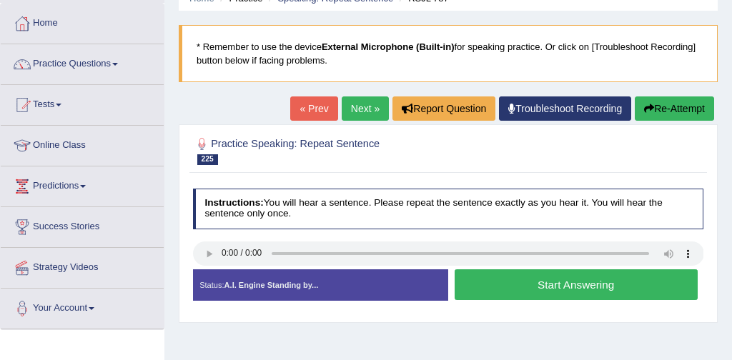
click at [561, 287] on button "Start Answering" at bounding box center [576, 285] width 243 height 31
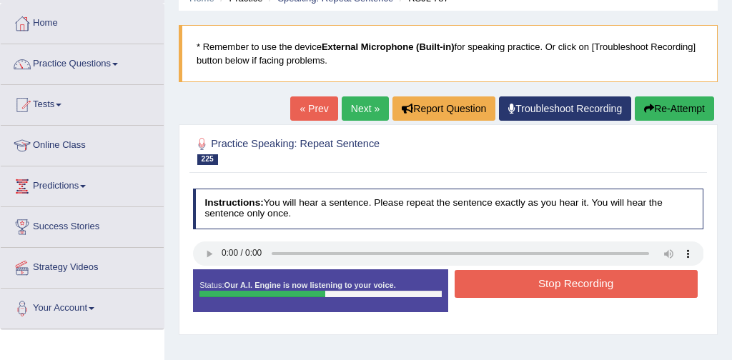
click at [586, 284] on button "Stop Recording" at bounding box center [576, 284] width 243 height 28
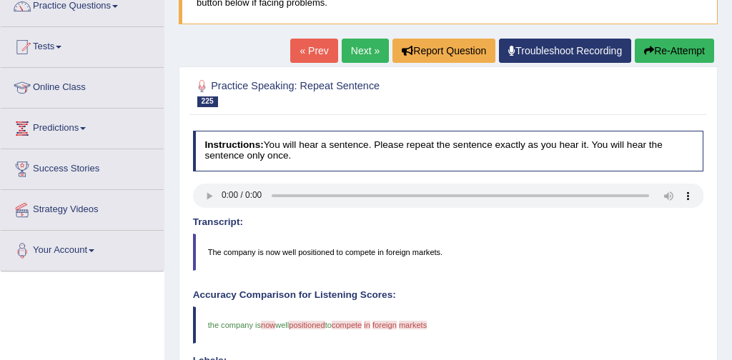
scroll to position [124, 0]
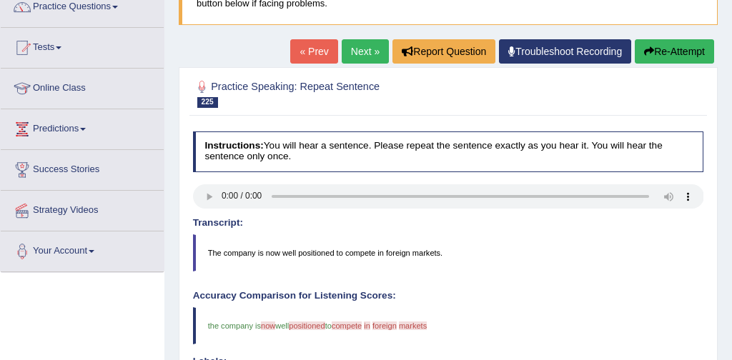
click at [690, 50] on button "Re-Attempt" at bounding box center [674, 51] width 79 height 24
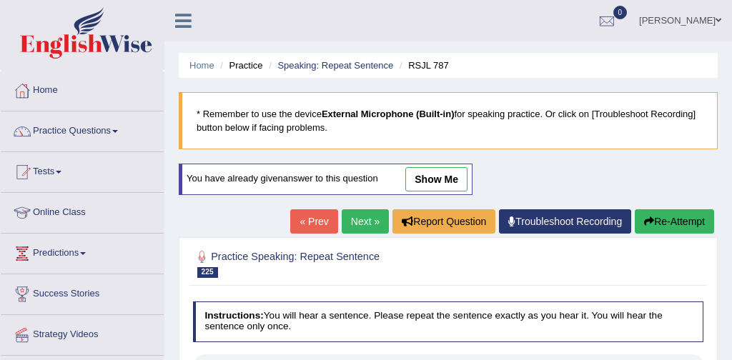
scroll to position [124, 0]
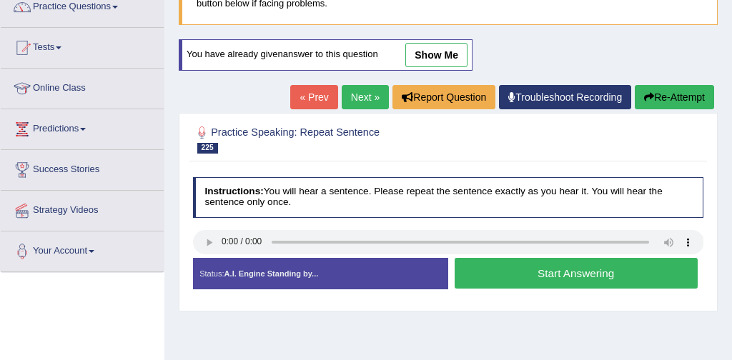
click at [577, 262] on button "Start Answering" at bounding box center [576, 273] width 243 height 31
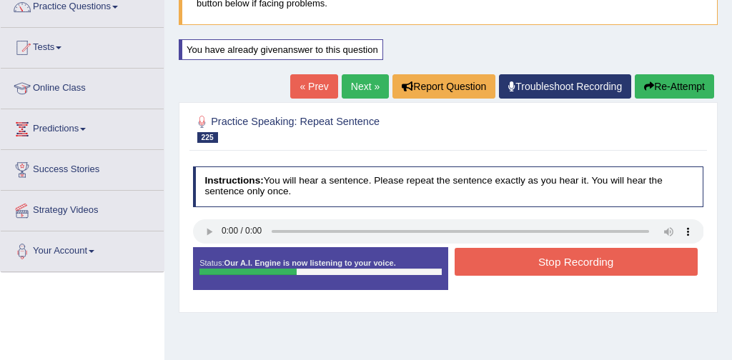
click at [577, 262] on button "Stop Recording" at bounding box center [576, 262] width 243 height 28
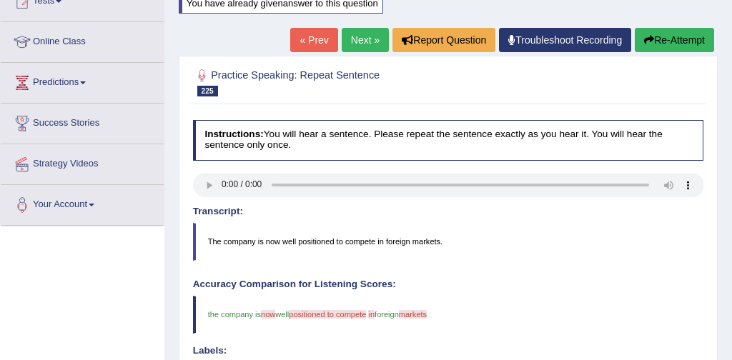
scroll to position [170, 0]
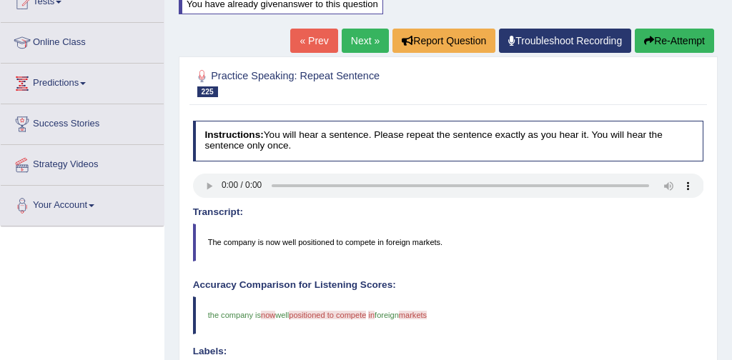
click at [681, 42] on button "Re-Attempt" at bounding box center [674, 41] width 79 height 24
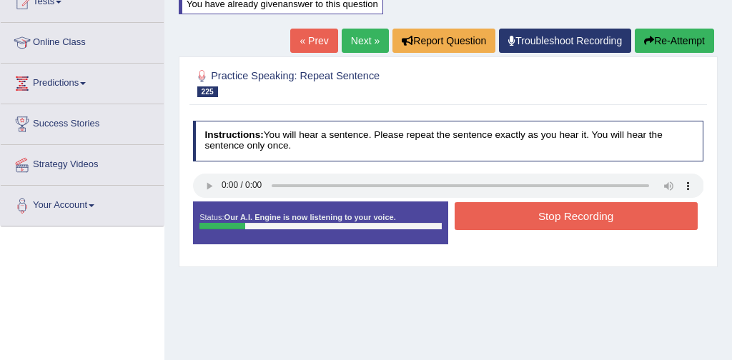
scroll to position [170, 0]
click at [555, 214] on button "Stop Recording" at bounding box center [576, 216] width 243 height 28
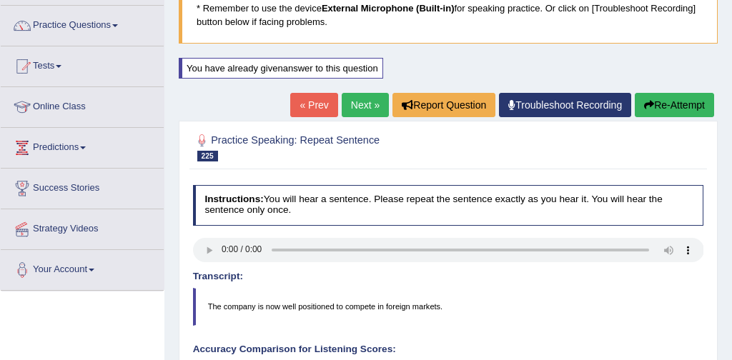
scroll to position [105, 0]
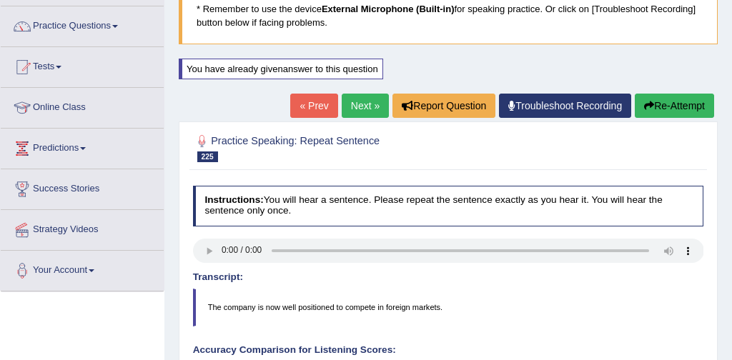
click at [358, 102] on link "Next »" at bounding box center [365, 106] width 47 height 24
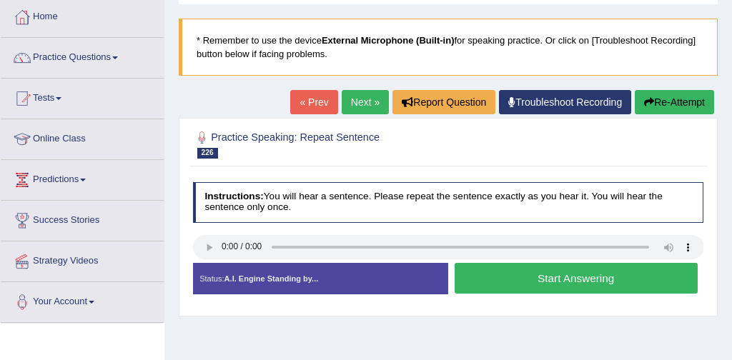
scroll to position [74, 0]
click at [528, 279] on button "Start Answering" at bounding box center [576, 278] width 243 height 31
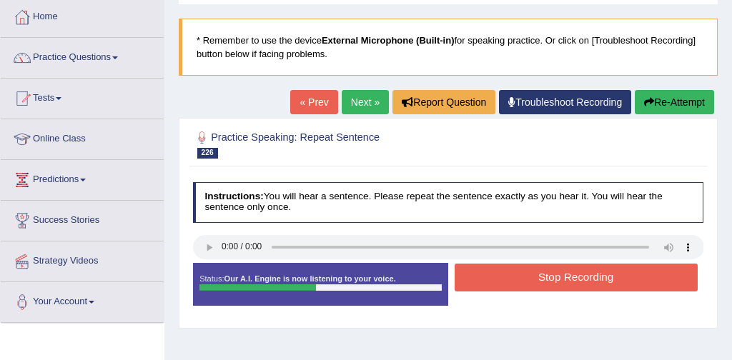
click at [544, 281] on button "Stop Recording" at bounding box center [576, 278] width 243 height 28
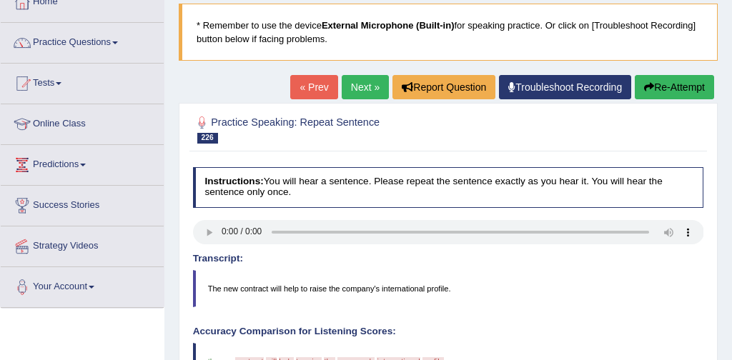
scroll to position [84, 0]
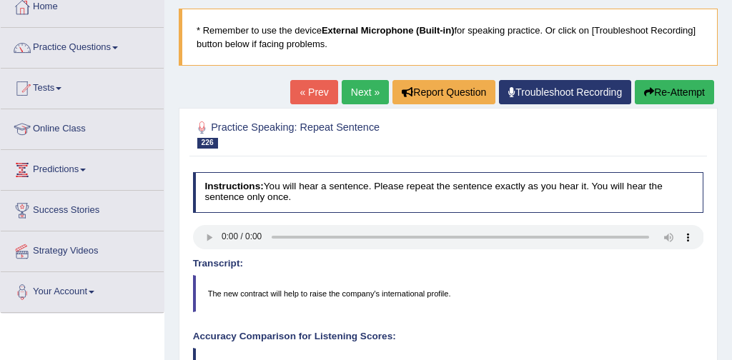
click at [672, 89] on button "Re-Attempt" at bounding box center [674, 92] width 79 height 24
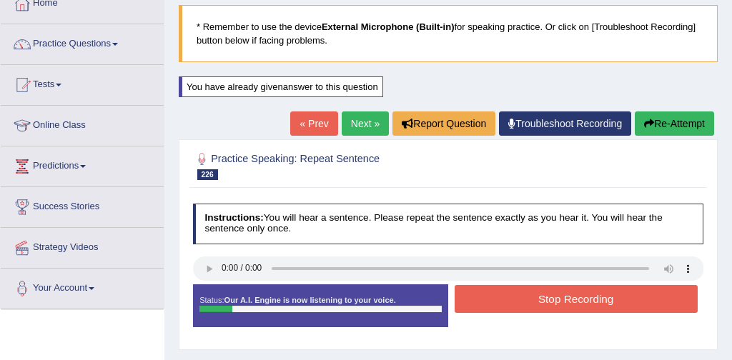
scroll to position [84, 0]
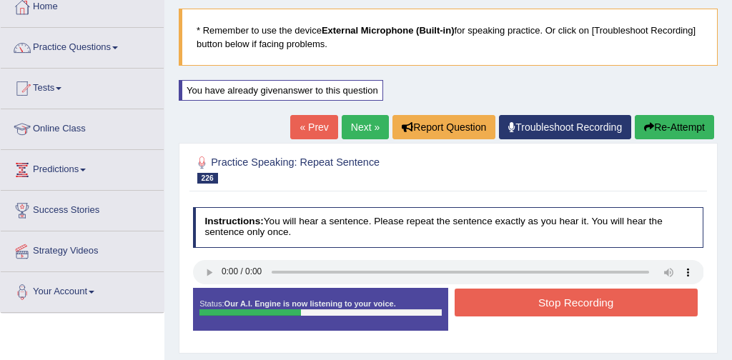
click at [555, 309] on button "Stop Recording" at bounding box center [576, 303] width 243 height 28
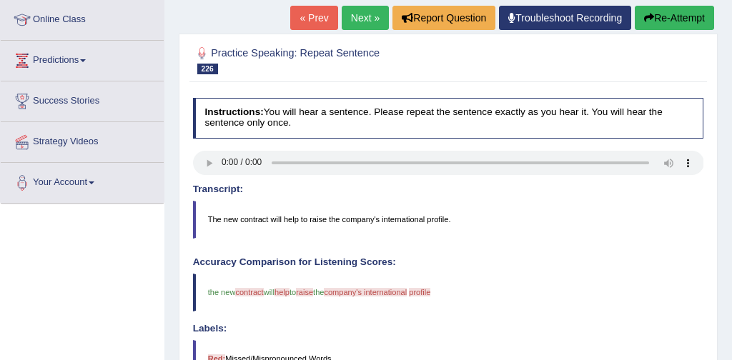
scroll to position [159, 0]
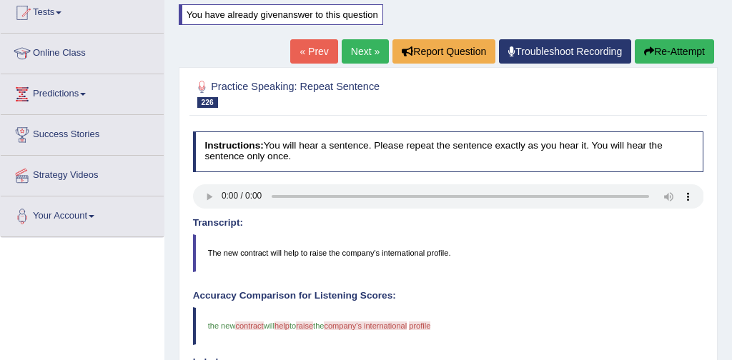
click at [689, 52] on button "Re-Attempt" at bounding box center [674, 51] width 79 height 24
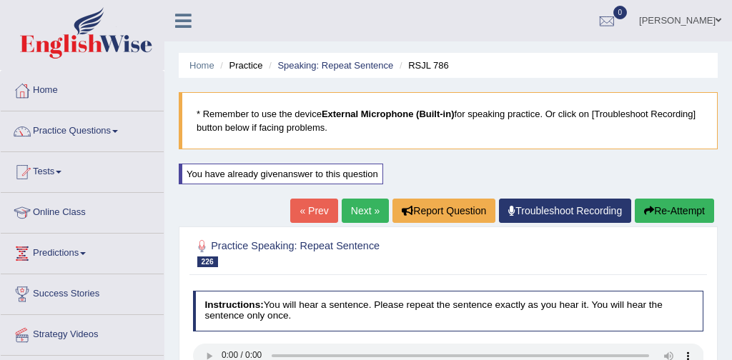
scroll to position [159, 0]
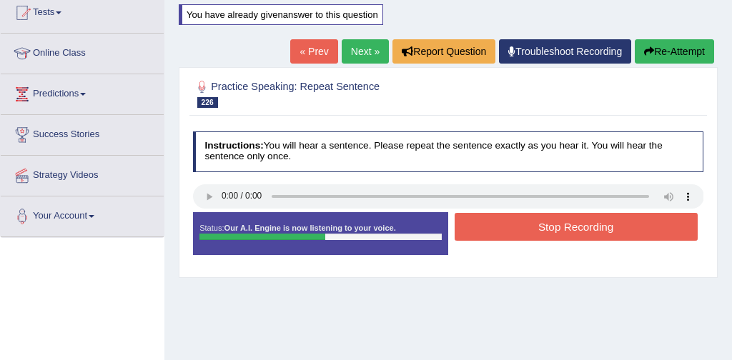
click at [571, 227] on button "Stop Recording" at bounding box center [576, 227] width 243 height 28
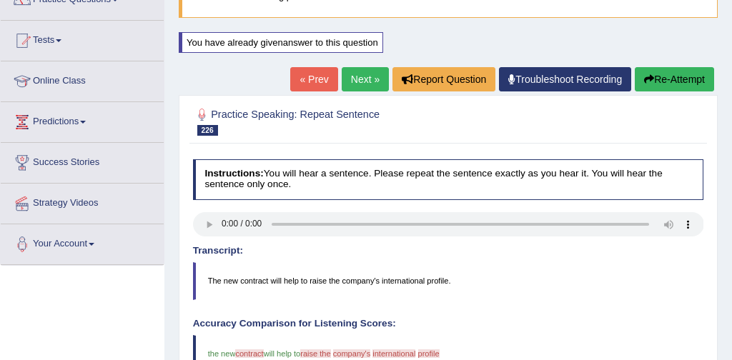
scroll to position [127, 0]
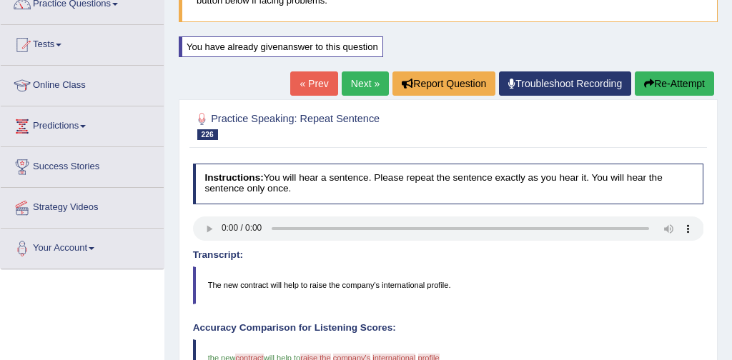
click at [362, 82] on link "Next »" at bounding box center [365, 84] width 47 height 24
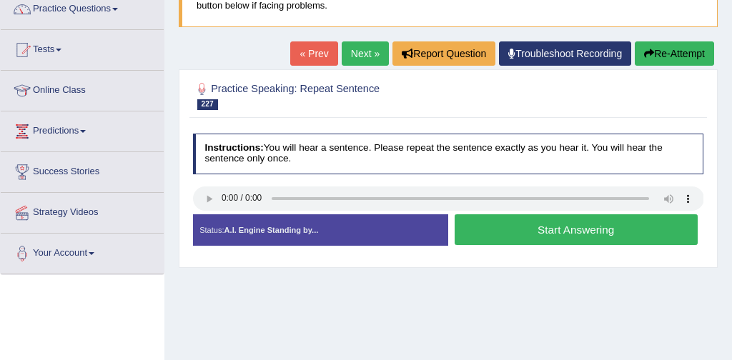
scroll to position [122, 0]
click at [576, 228] on button "Start Answering" at bounding box center [576, 230] width 243 height 31
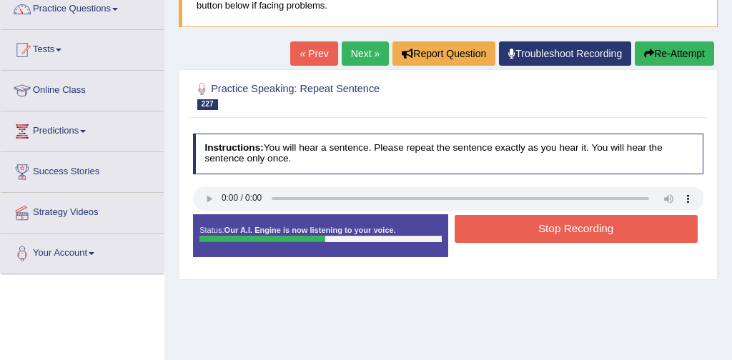
click at [590, 230] on button "Stop Recording" at bounding box center [576, 229] width 243 height 28
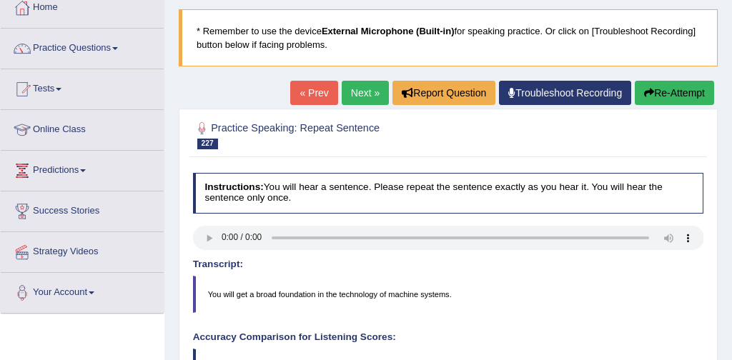
scroll to position [74, 0]
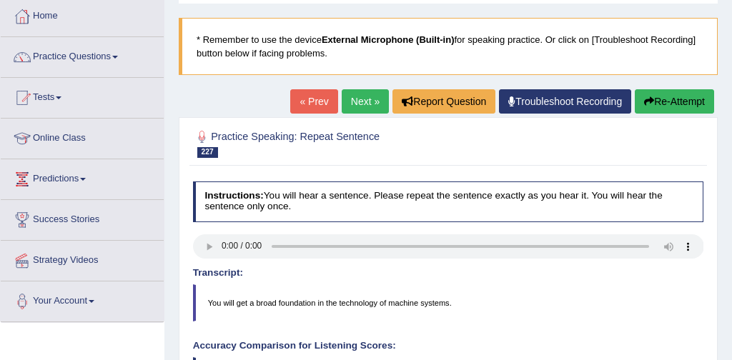
click at [356, 94] on link "Next »" at bounding box center [365, 101] width 47 height 24
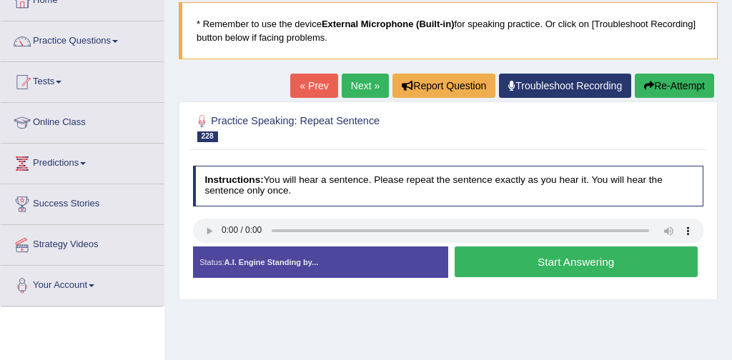
scroll to position [90, 0]
click at [571, 267] on button "Start Answering" at bounding box center [576, 262] width 243 height 31
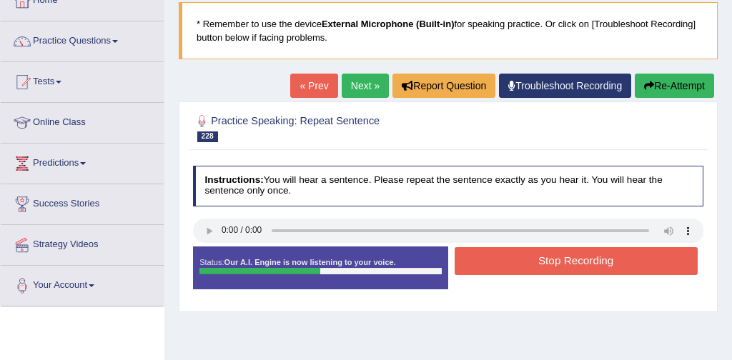
click at [576, 260] on button "Stop Recording" at bounding box center [576, 261] width 243 height 28
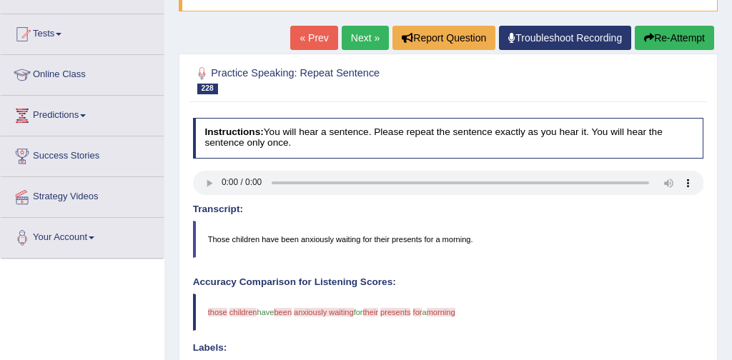
scroll to position [134, 0]
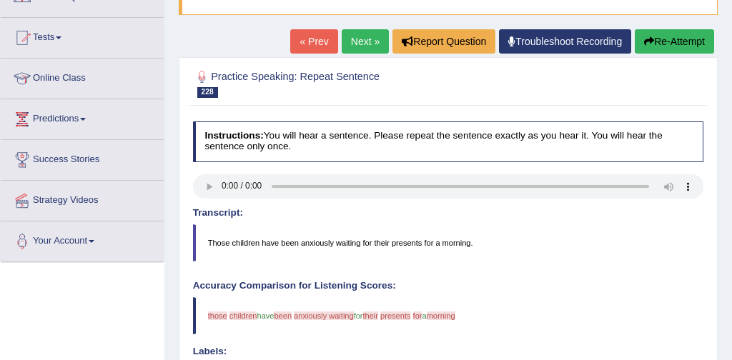
click at [353, 36] on link "Next »" at bounding box center [365, 41] width 47 height 24
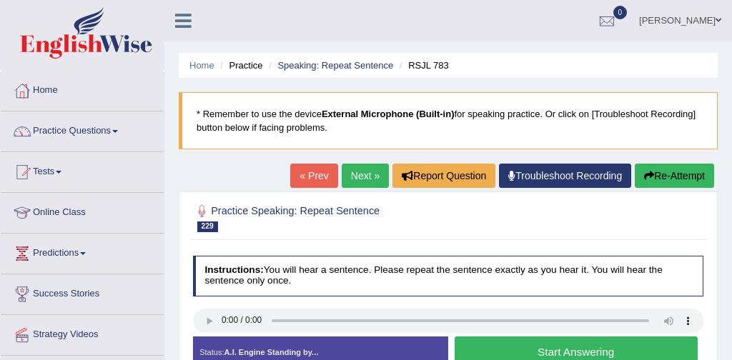
scroll to position [9, 0]
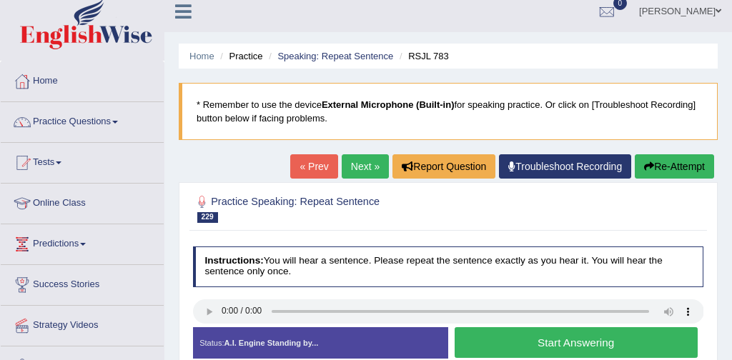
click at [537, 341] on button "Start Answering" at bounding box center [576, 343] width 243 height 31
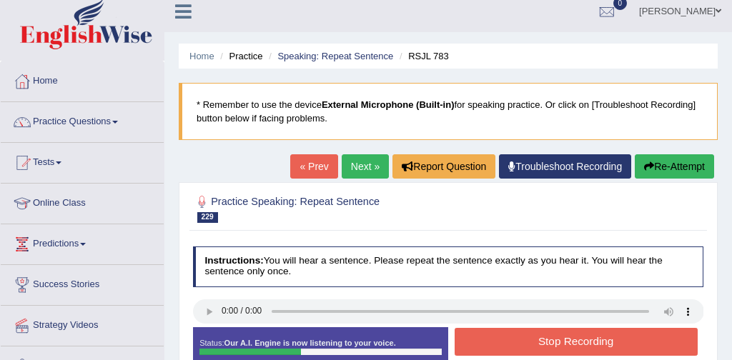
click at [537, 341] on button "Stop Recording" at bounding box center [576, 342] width 243 height 28
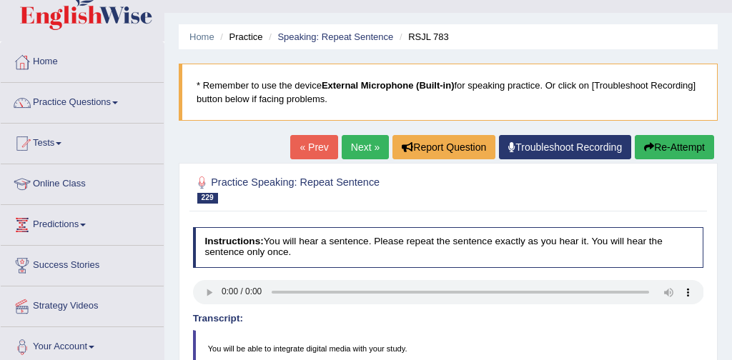
scroll to position [0, 0]
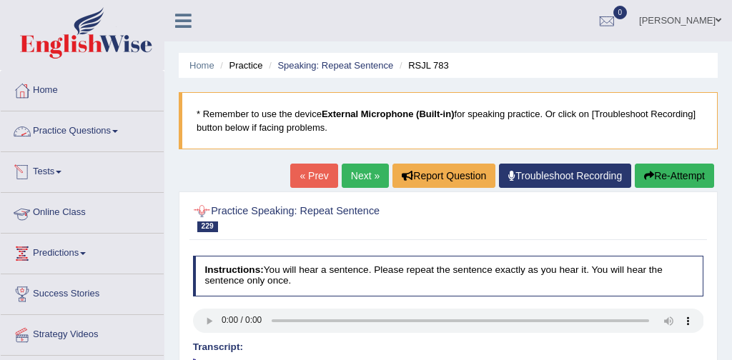
click at [89, 130] on link "Practice Questions" at bounding box center [82, 130] width 163 height 36
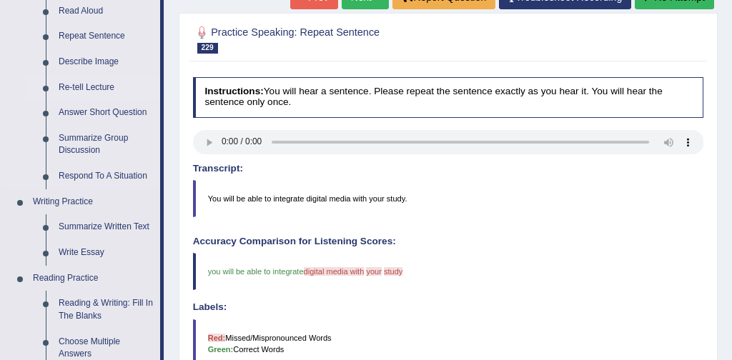
scroll to position [181, 0]
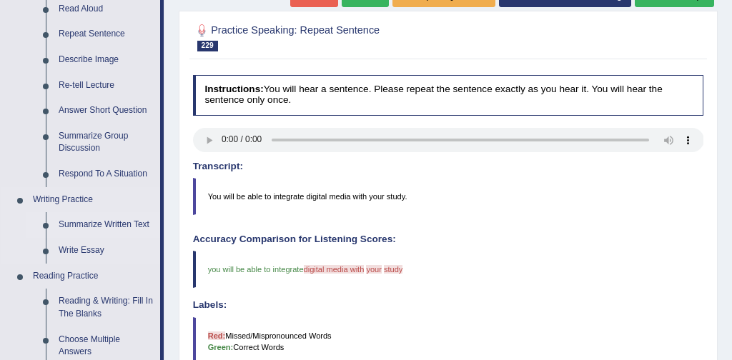
click at [111, 227] on link "Summarize Written Text" at bounding box center [106, 225] width 108 height 26
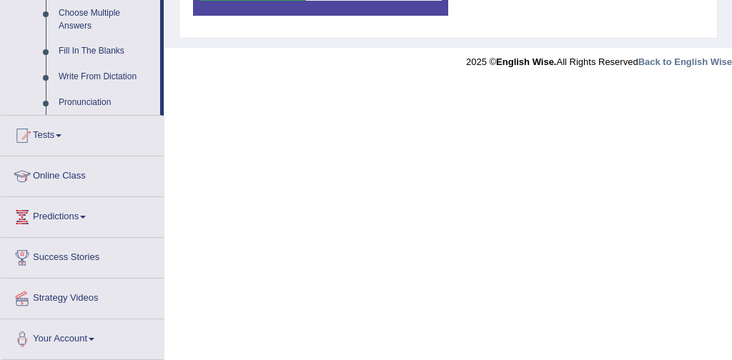
scroll to position [814, 0]
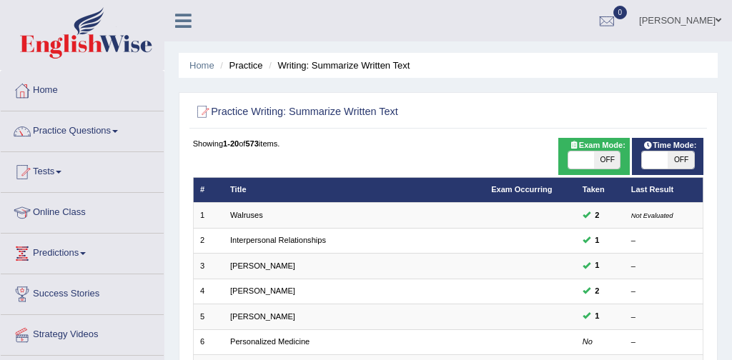
click at [581, 162] on span at bounding box center [582, 160] width 26 height 17
checkbox input "true"
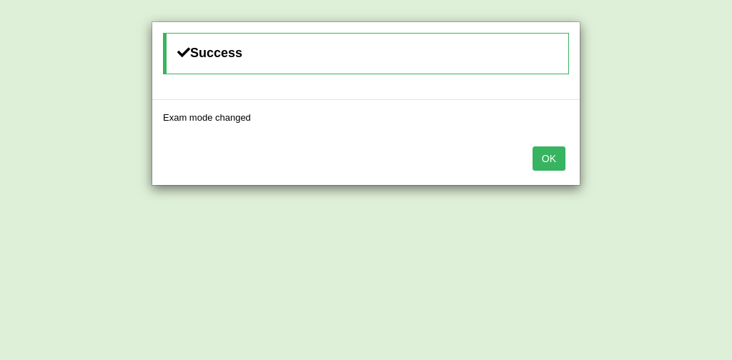
click at [554, 158] on button "OK" at bounding box center [549, 159] width 33 height 24
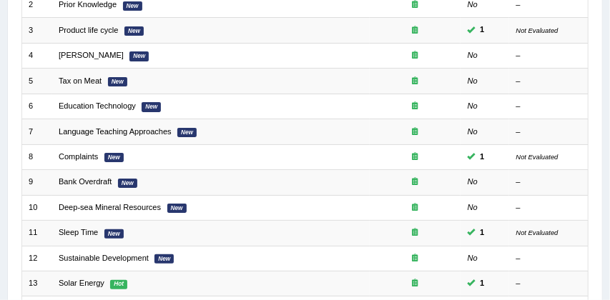
scroll to position [235, 0]
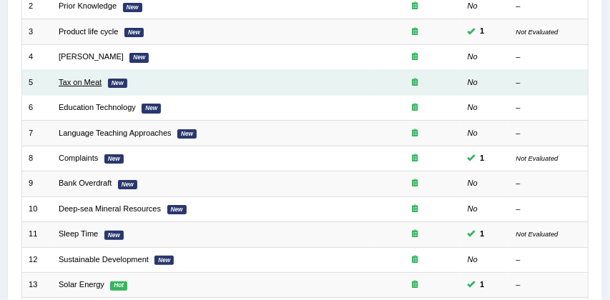
click at [75, 81] on link "Tax on Meat" at bounding box center [80, 82] width 43 height 9
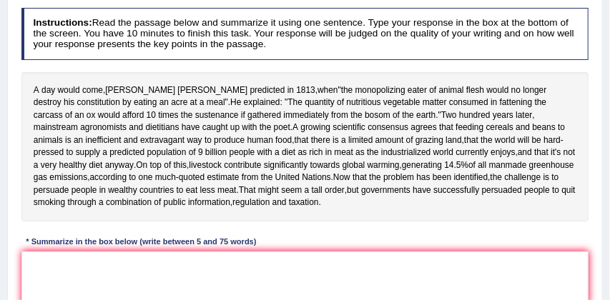
scroll to position [177, 0]
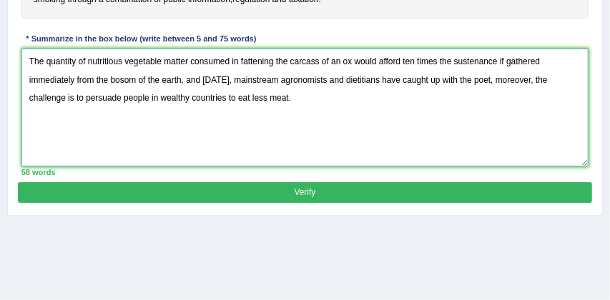
scroll to position [380, 0]
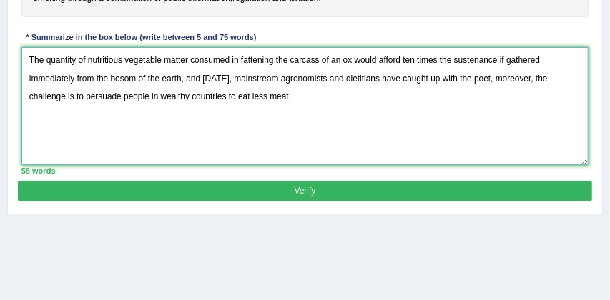
type textarea "The quantity of nutritious vegetable matter consumed in fattening the carcass o…"
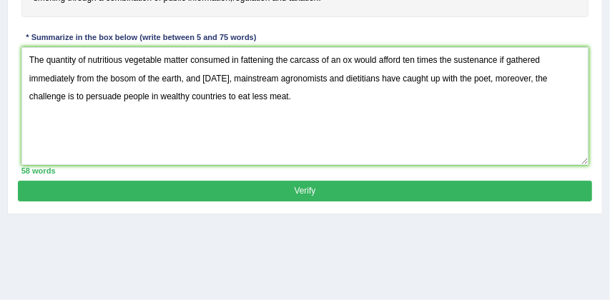
click at [333, 189] on button "Verify" at bounding box center [305, 191] width 574 height 21
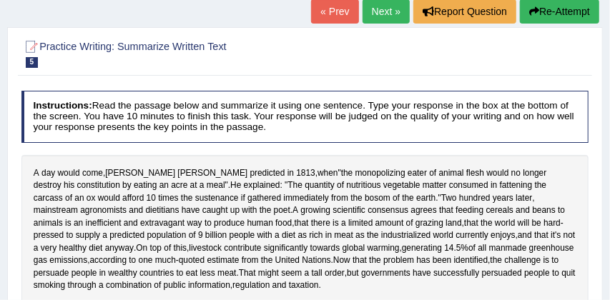
scroll to position [0, 0]
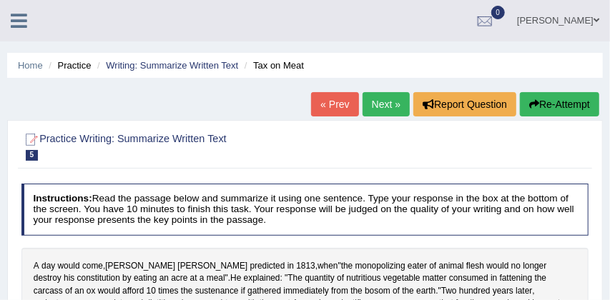
click at [379, 104] on link "Next »" at bounding box center [386, 104] width 47 height 24
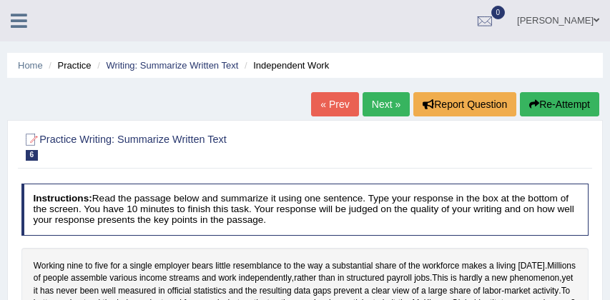
scroll to position [242, 0]
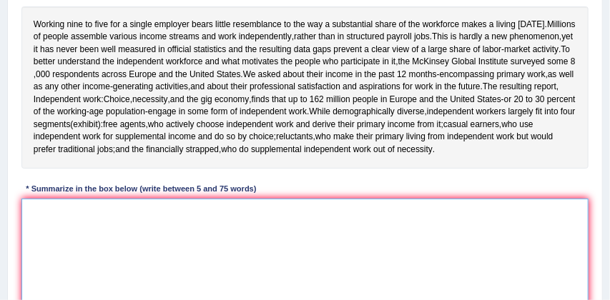
click at [86, 229] on textarea at bounding box center [305, 258] width 568 height 118
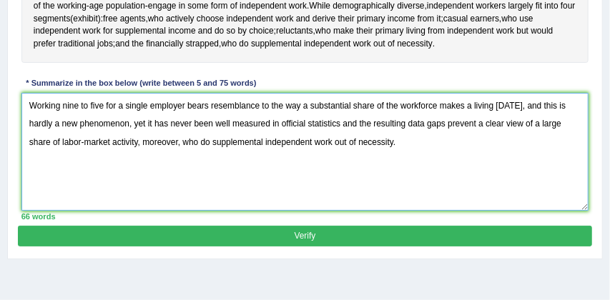
scroll to position [349, 0]
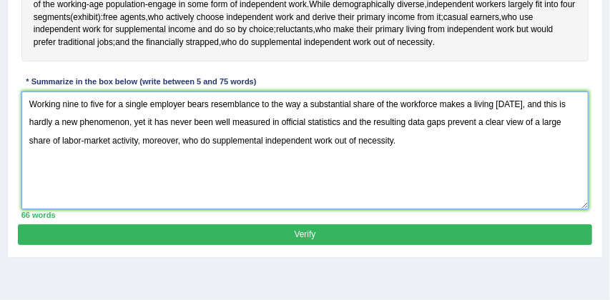
type textarea "Working nine to five for a single employer bears resemblance to the way a subst…"
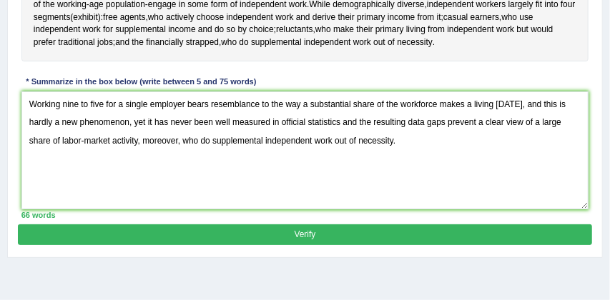
click at [374, 245] on button "Verify" at bounding box center [305, 235] width 574 height 21
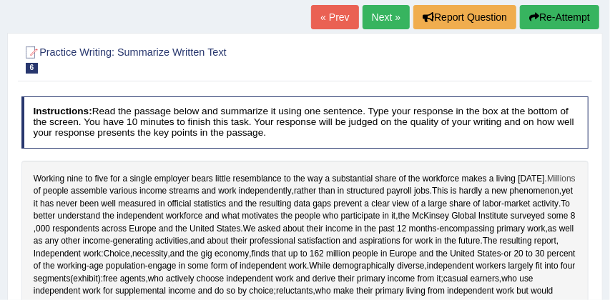
scroll to position [65, 0]
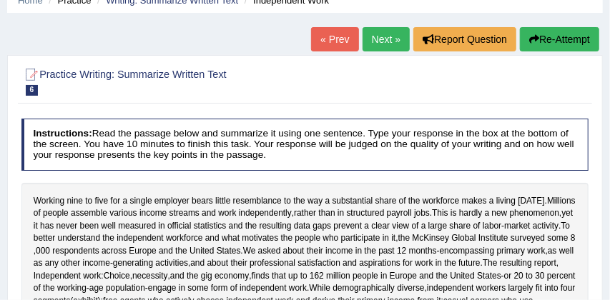
click at [556, 38] on button "Re-Attempt" at bounding box center [559, 39] width 79 height 24
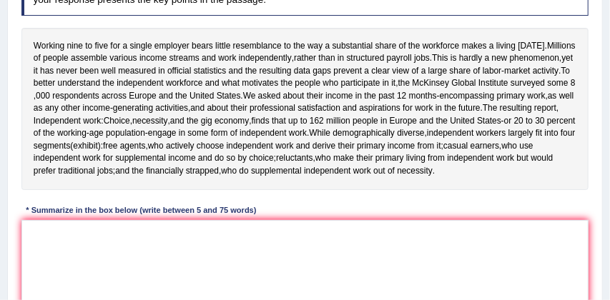
scroll to position [263, 0]
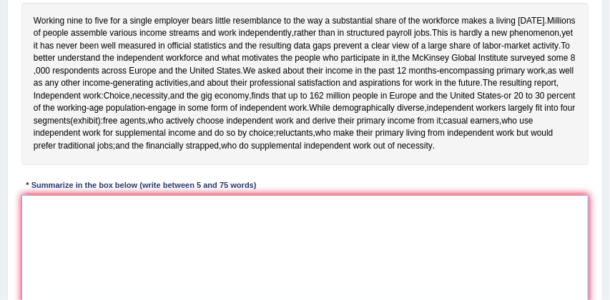
click at [41, 250] on textarea at bounding box center [305, 254] width 568 height 118
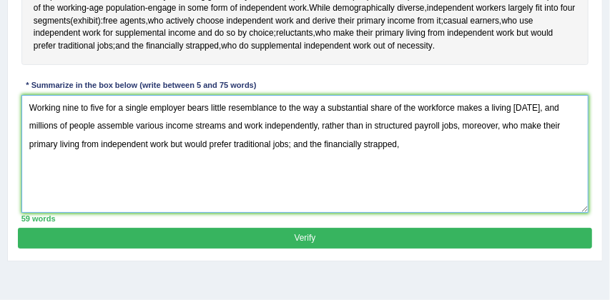
scroll to position [362, 0]
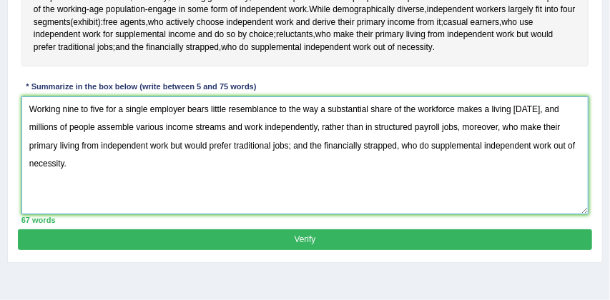
type textarea "Working nine to five for a single employer bears little resemblance to the way …"
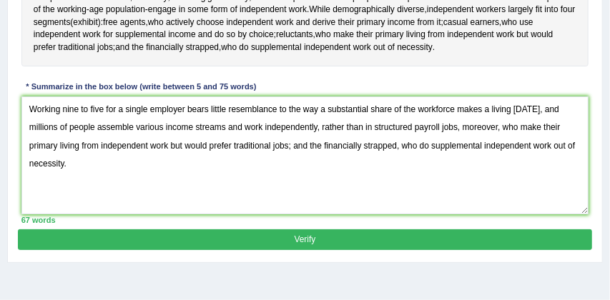
click at [331, 250] on button "Verify" at bounding box center [305, 240] width 574 height 21
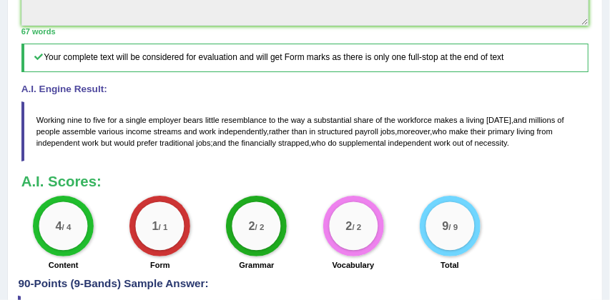
scroll to position [522, 0]
